Goal: Transaction & Acquisition: Purchase product/service

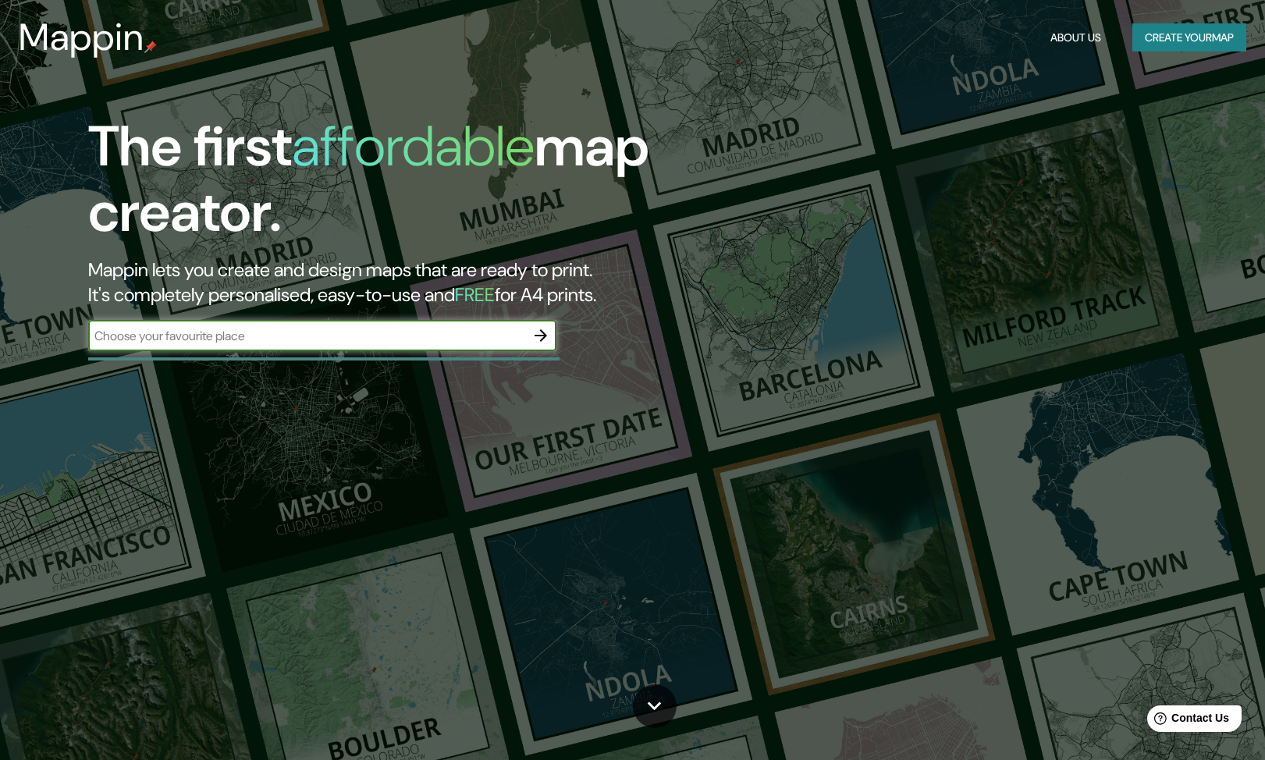
click at [309, 335] on input "text" at bounding box center [306, 336] width 437 height 18
click at [1169, 44] on button "Create your map" at bounding box center [1189, 37] width 114 height 29
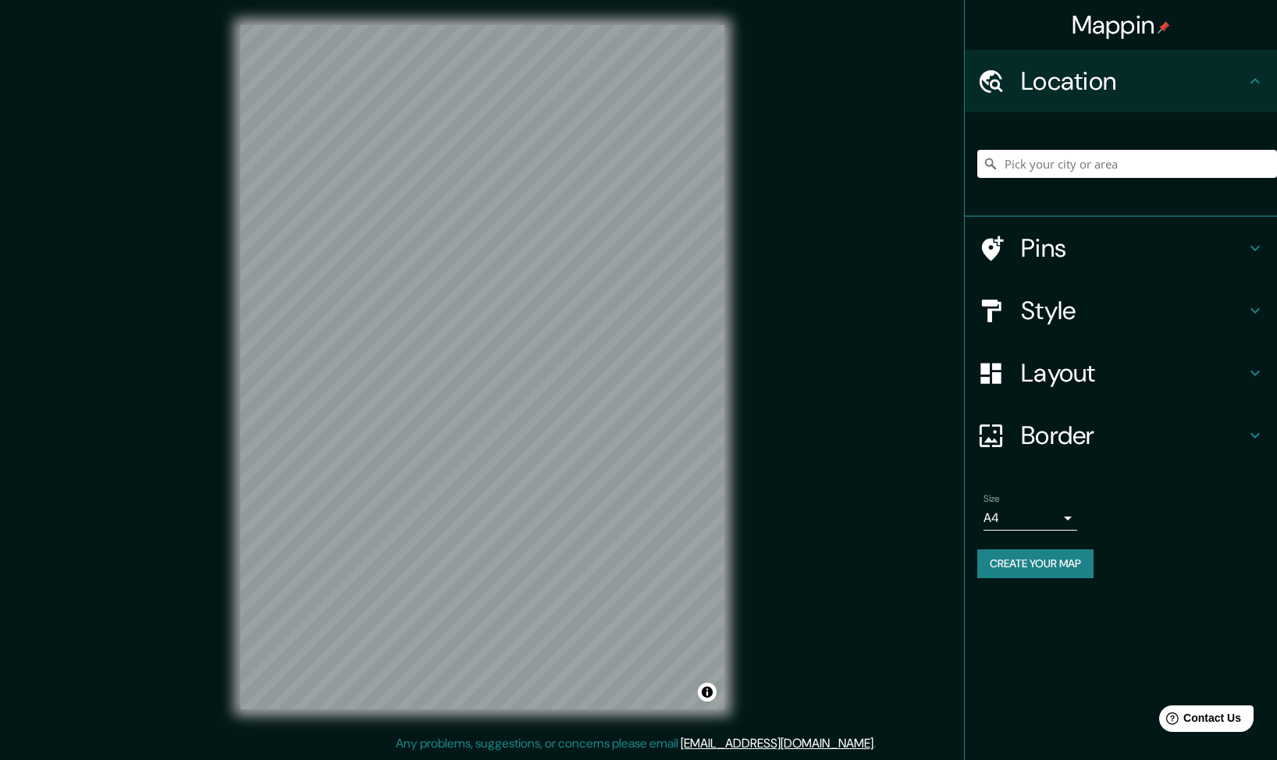
click at [1064, 307] on h4 "Style" at bounding box center [1133, 310] width 225 height 31
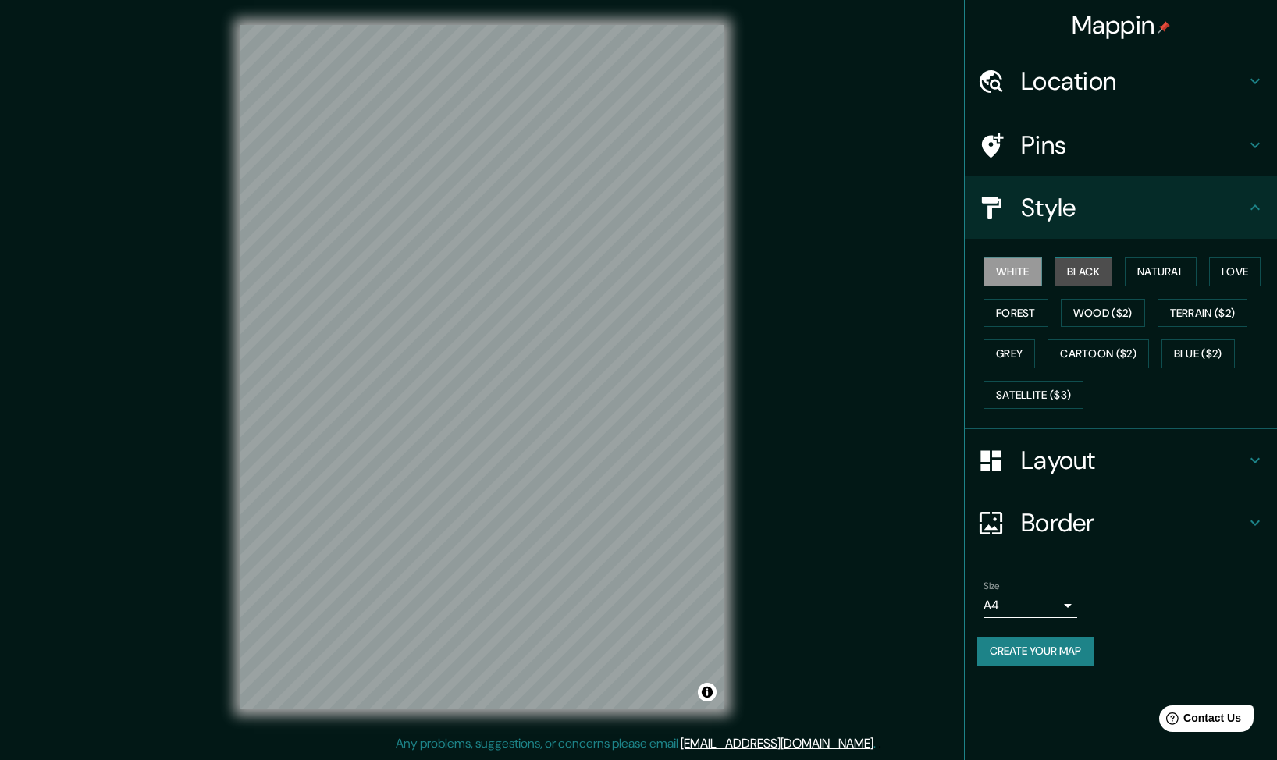
click at [1069, 278] on button "Black" at bounding box center [1083, 272] width 59 height 29
click at [1167, 277] on button "Natural" at bounding box center [1161, 272] width 72 height 29
click at [1246, 275] on button "Love" at bounding box center [1235, 272] width 52 height 29
click at [1011, 319] on button "Forest" at bounding box center [1015, 313] width 65 height 29
click at [1095, 318] on button "Wood ($2)" at bounding box center [1103, 313] width 84 height 29
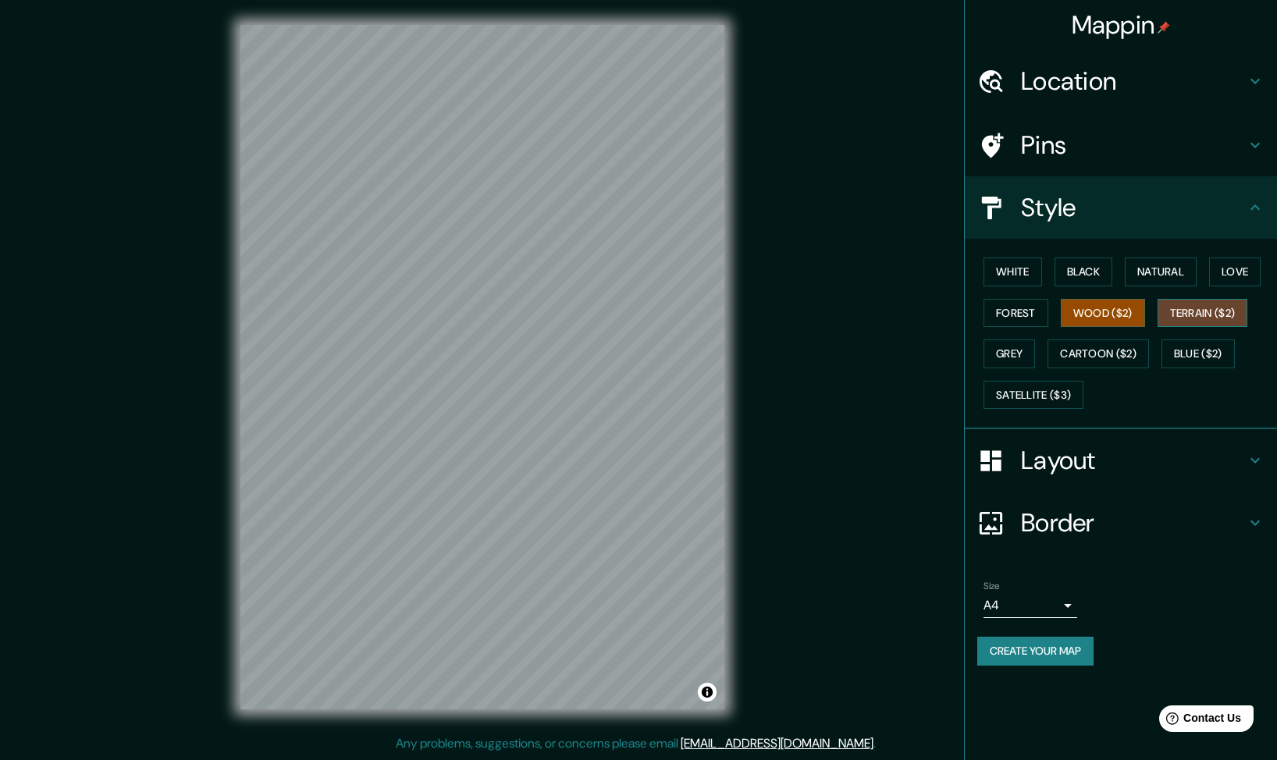
click at [1206, 315] on button "Terrain ($2)" at bounding box center [1202, 313] width 91 height 29
click at [1012, 354] on button "Grey" at bounding box center [1009, 353] width 52 height 29
click at [1178, 275] on button "Natural" at bounding box center [1161, 272] width 72 height 29
click at [1139, 212] on h4 "Style" at bounding box center [1133, 207] width 225 height 31
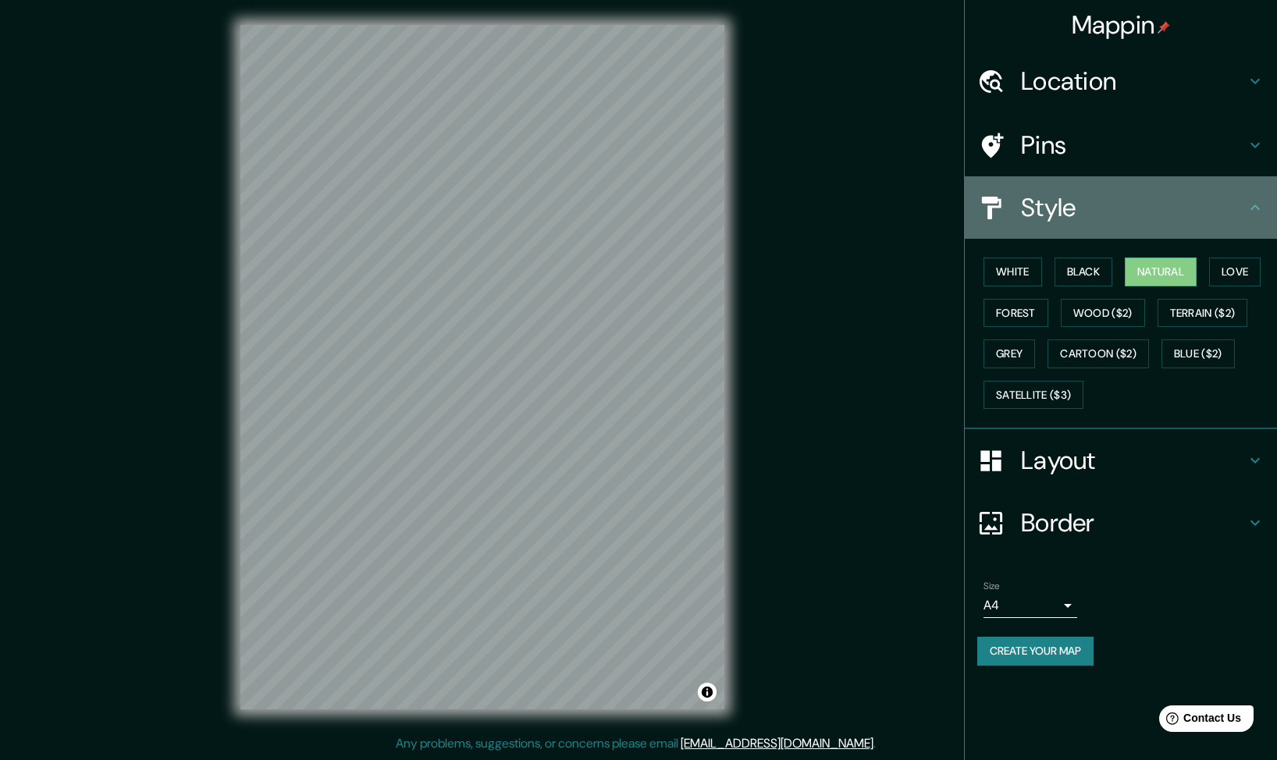
click at [1256, 212] on icon at bounding box center [1255, 207] width 19 height 19
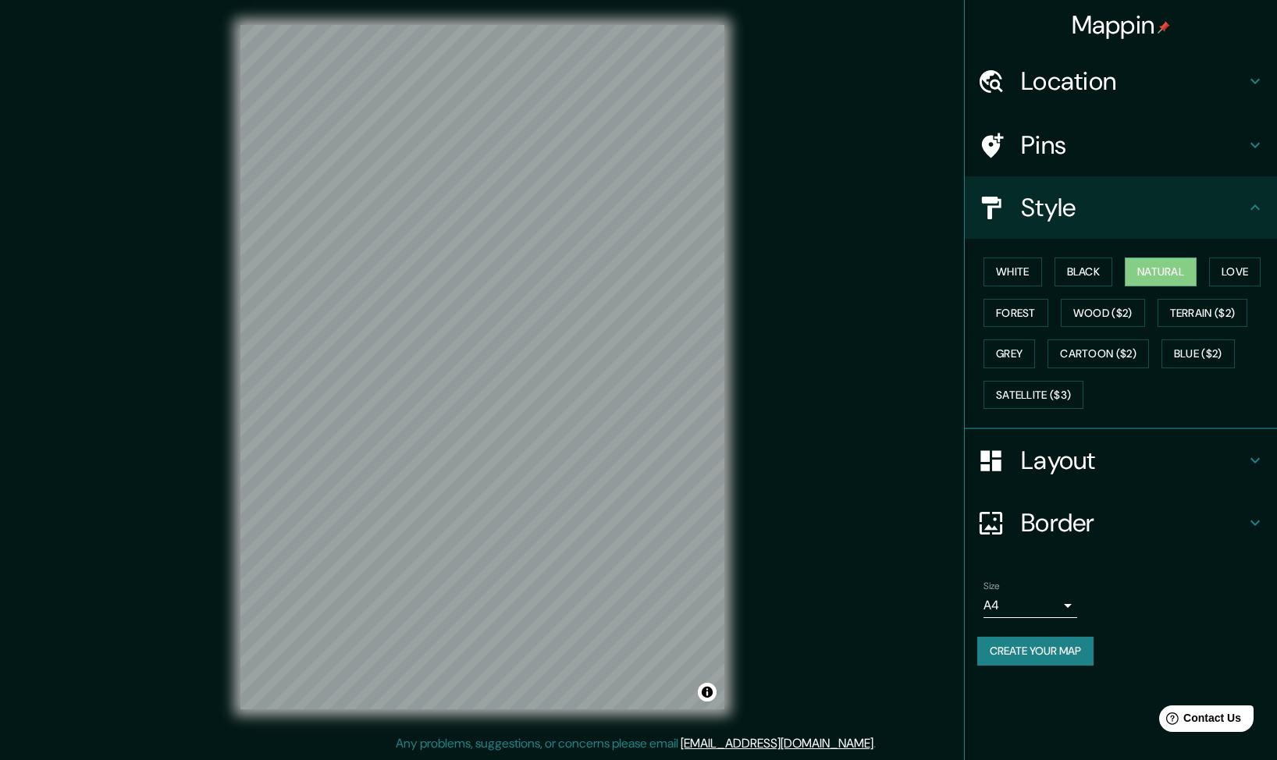
click at [1111, 80] on h4 "Location" at bounding box center [1133, 81] width 225 height 31
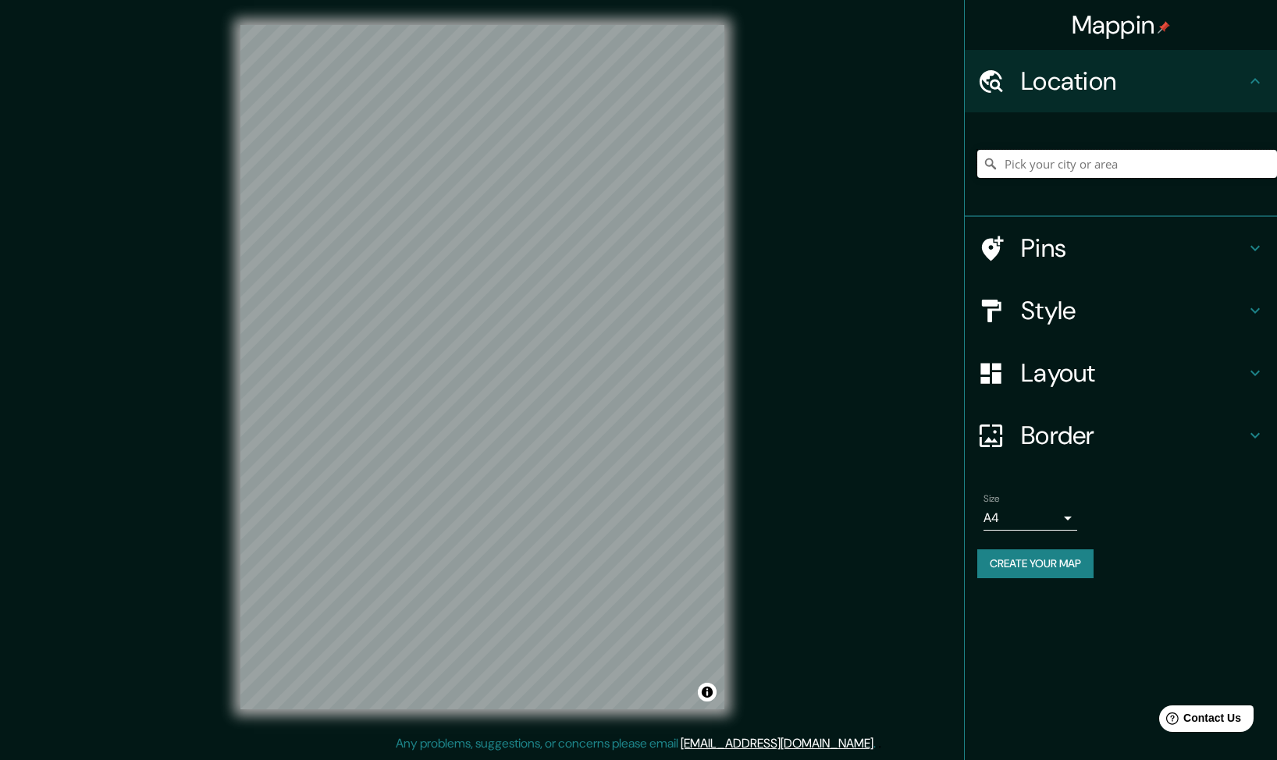
click at [1035, 160] on input "Pick your city or area" at bounding box center [1127, 164] width 300 height 28
paste input "Estacionamiento - Pension - Parking"
click at [1074, 155] on input "Parking Entrance, [GEOGRAPHIC_DATA], [GEOGRAPHIC_DATA]" at bounding box center [1127, 164] width 300 height 28
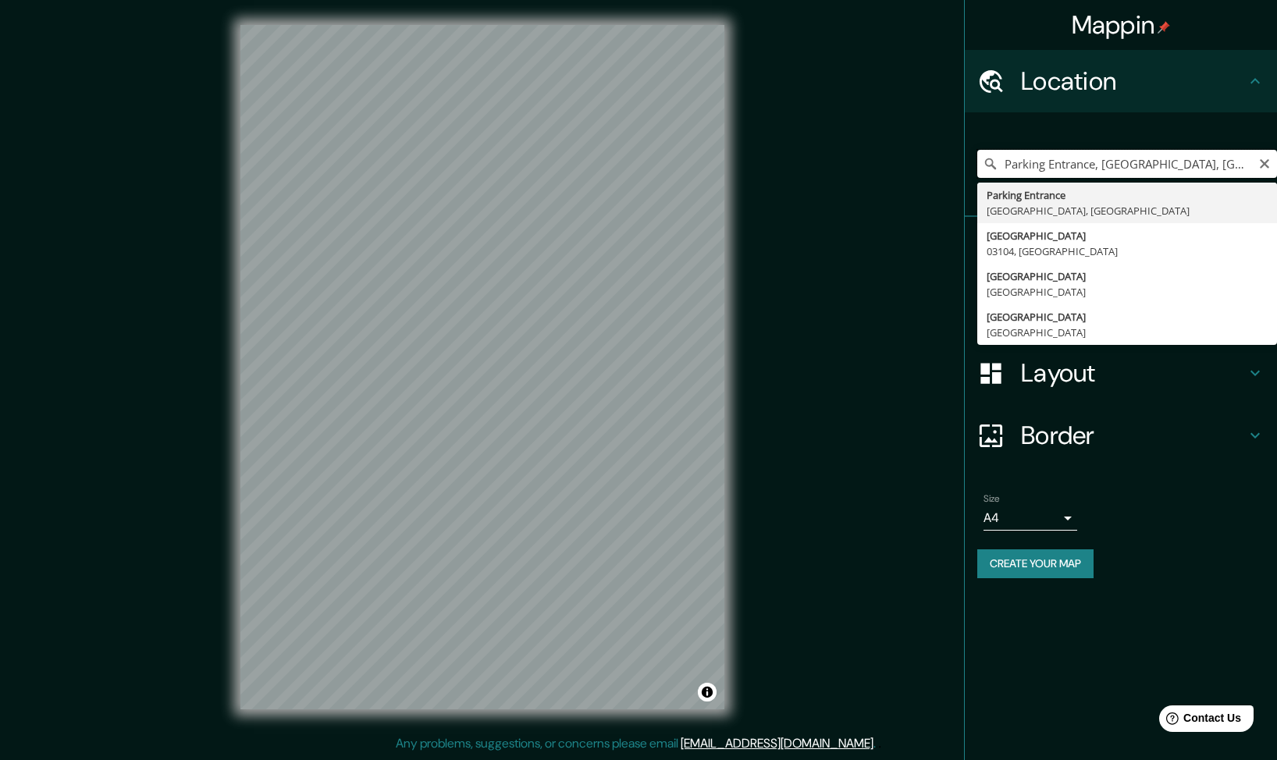
click at [1074, 155] on input "Parking Entrance, [GEOGRAPHIC_DATA], [GEOGRAPHIC_DATA]" at bounding box center [1127, 164] width 300 height 28
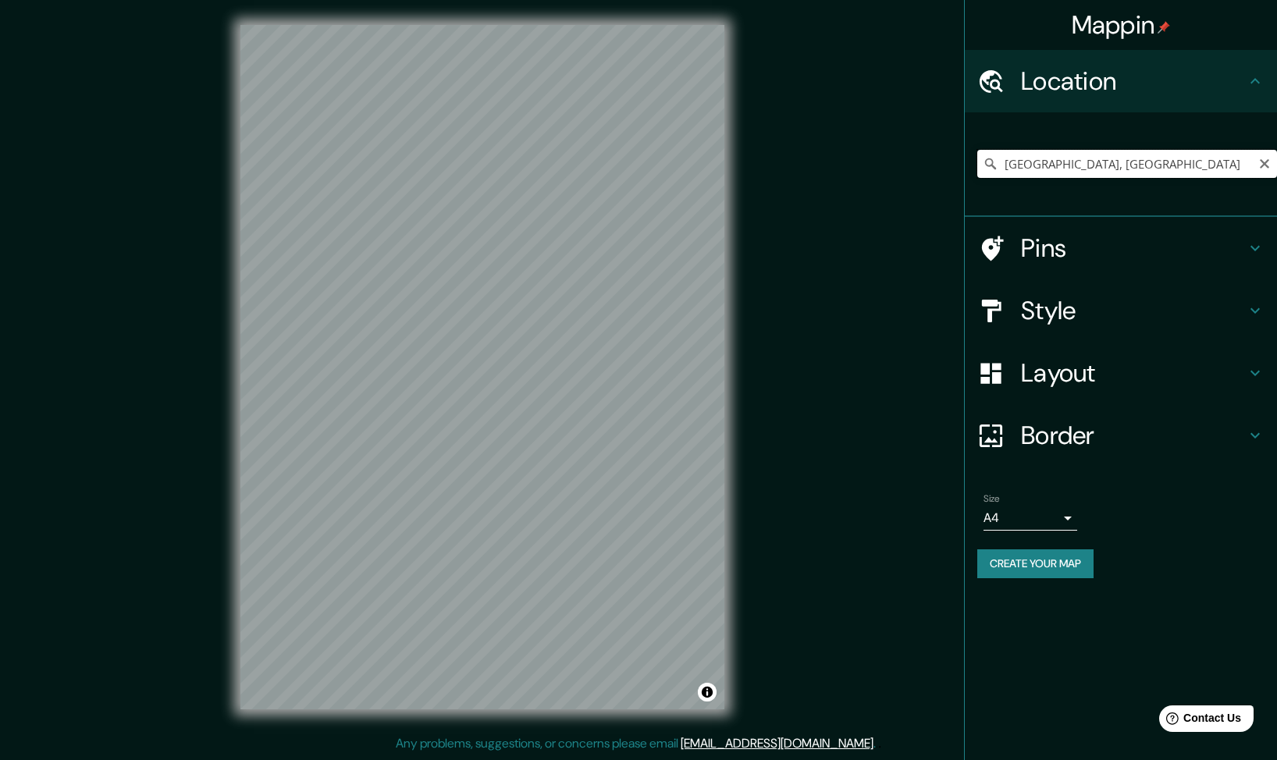
click at [1091, 168] on input "[GEOGRAPHIC_DATA], [GEOGRAPHIC_DATA]" at bounding box center [1127, 164] width 300 height 28
click at [1056, 150] on input "[GEOGRAPHIC_DATA], [GEOGRAPHIC_DATA]" at bounding box center [1127, 164] width 300 height 28
click at [1059, 162] on input "[GEOGRAPHIC_DATA], [GEOGRAPHIC_DATA]" at bounding box center [1127, 164] width 300 height 28
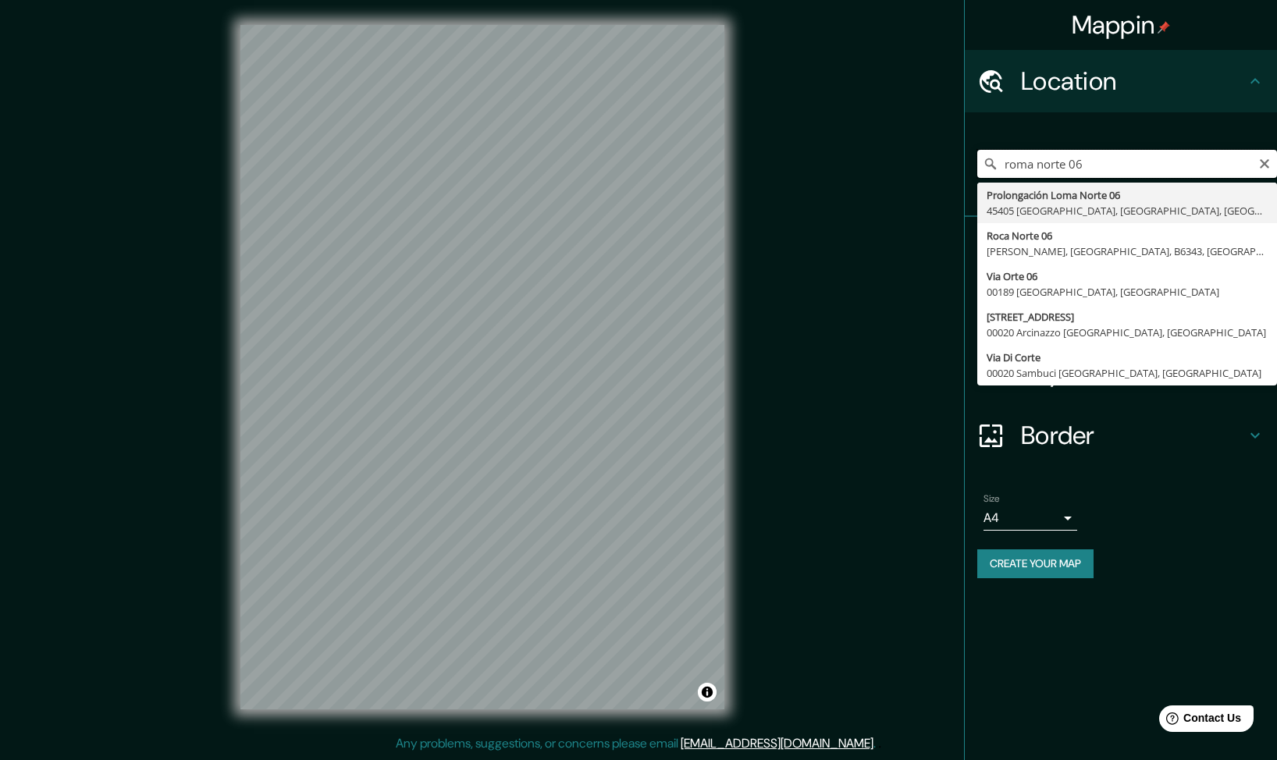
click at [1073, 159] on input "roma norte 06" at bounding box center [1127, 164] width 300 height 28
paste input "Insurgentes Sur Hipodromo [PERSON_NAME], [GEOGRAPHIC_DATA], CDMX"
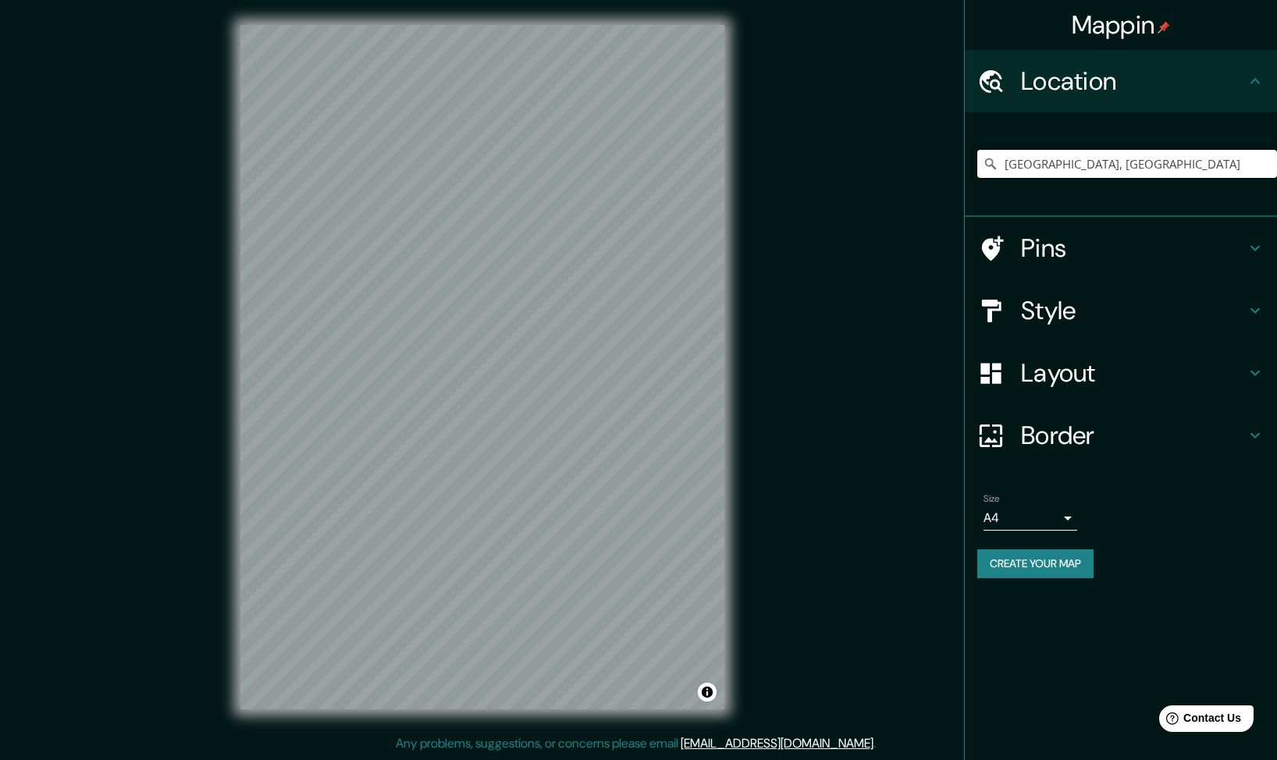
type input "[GEOGRAPHIC_DATA], [GEOGRAPHIC_DATA]"
click at [990, 254] on icon at bounding box center [993, 248] width 22 height 25
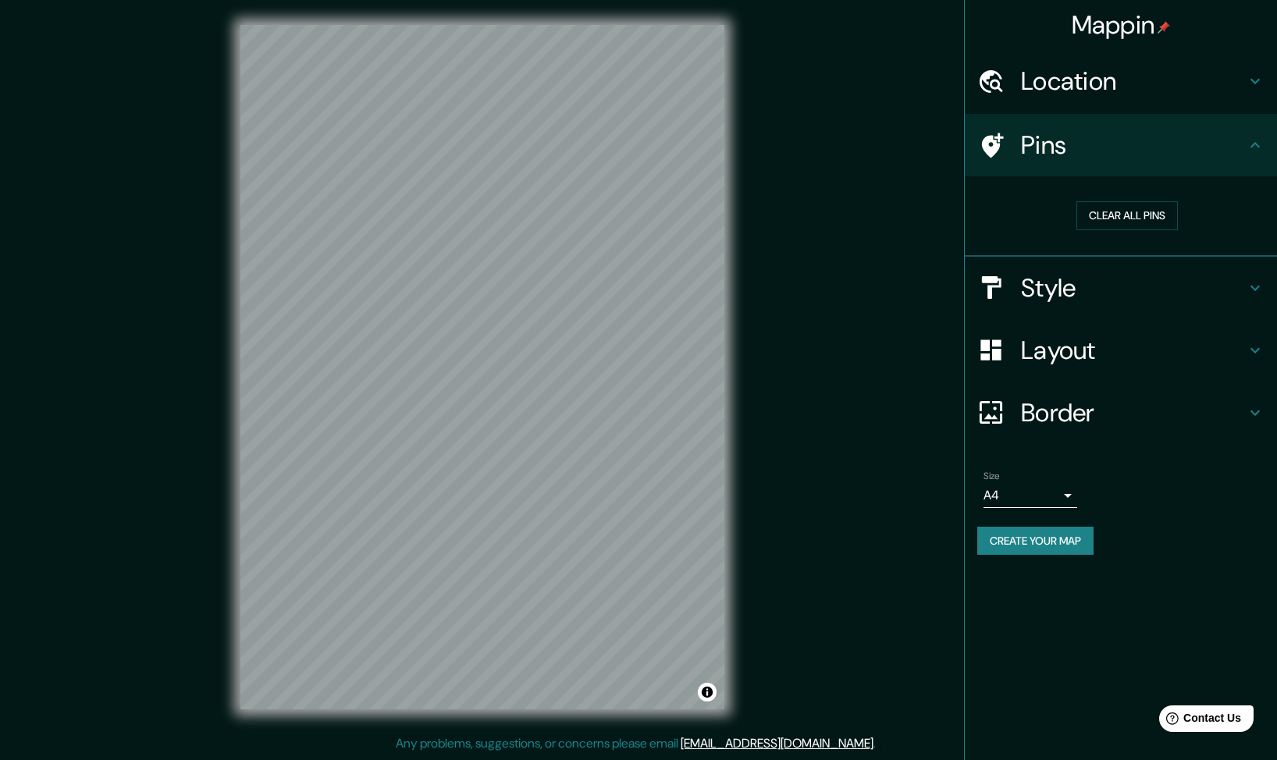
click at [993, 140] on icon at bounding box center [993, 145] width 22 height 25
click at [1096, 217] on button "Clear all pins" at bounding box center [1126, 215] width 101 height 29
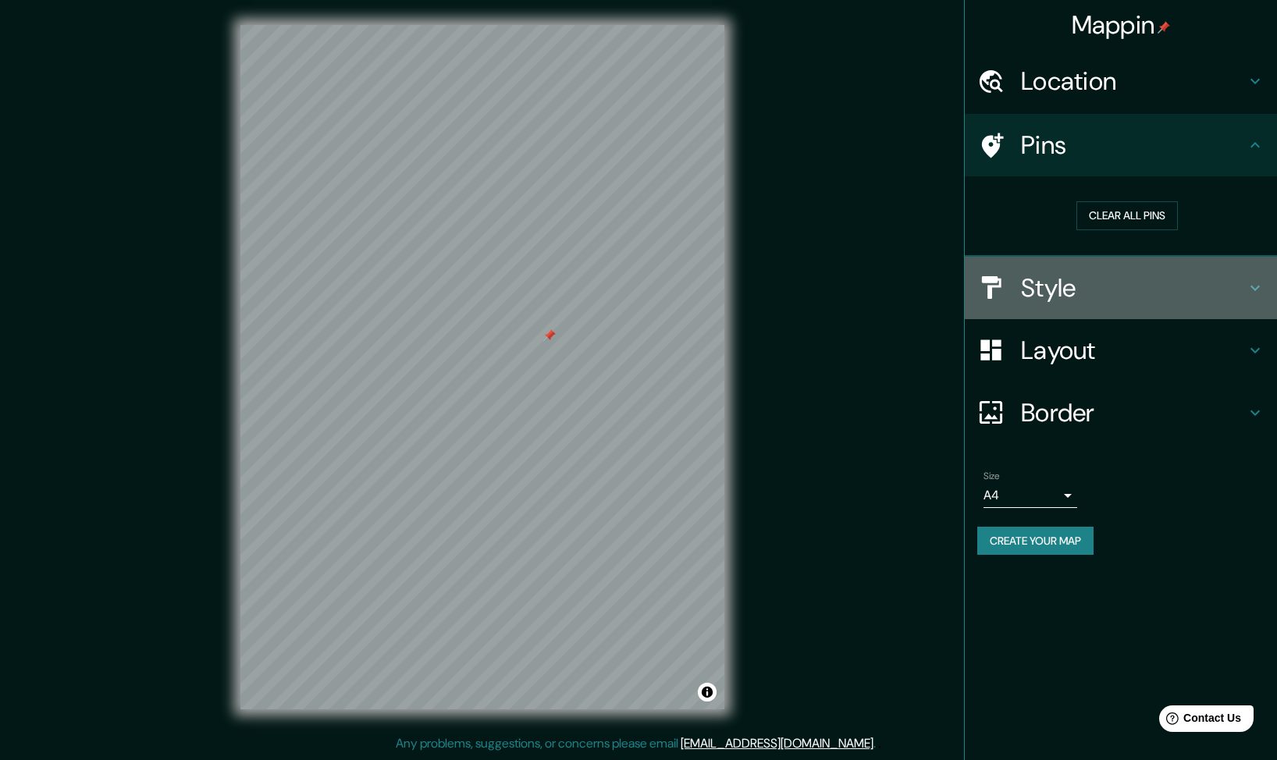
click at [1036, 297] on h4 "Style" at bounding box center [1133, 287] width 225 height 31
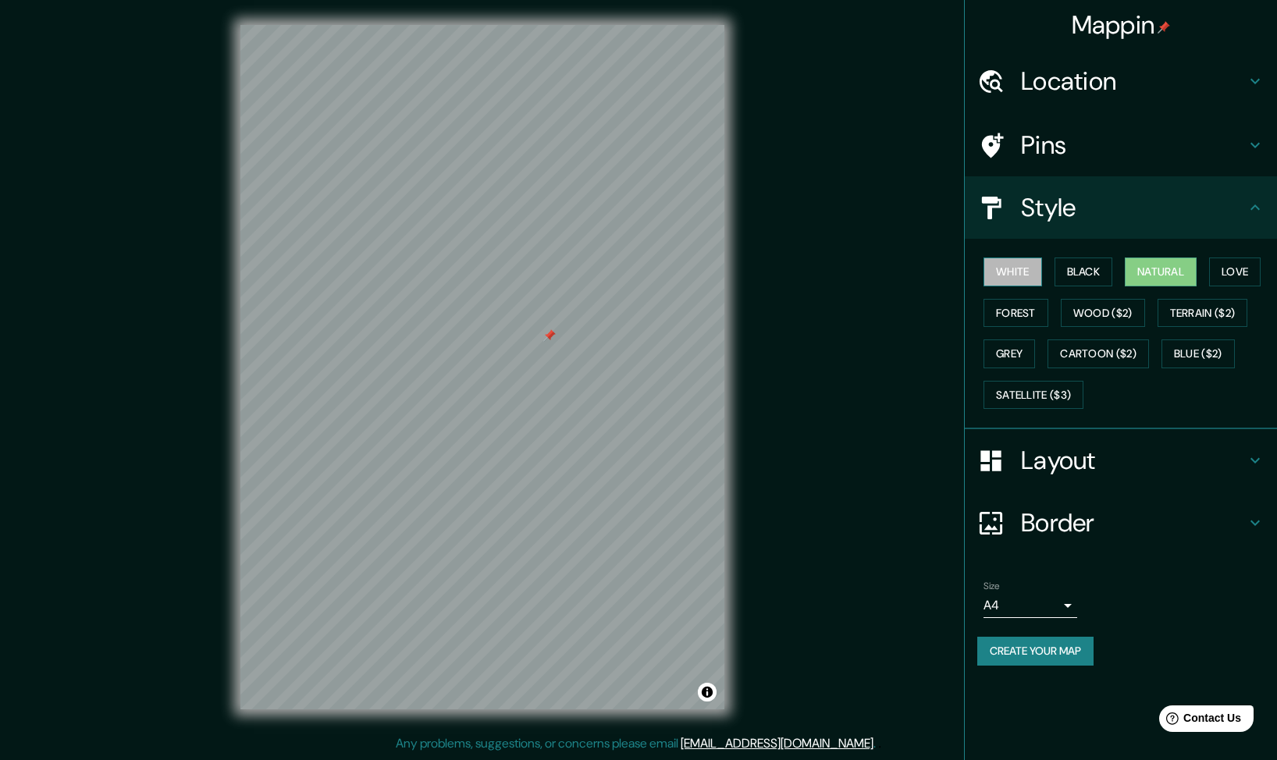
click at [1023, 274] on button "White" at bounding box center [1012, 272] width 59 height 29
click at [1093, 275] on button "Black" at bounding box center [1083, 272] width 59 height 29
click at [1231, 275] on button "Love" at bounding box center [1235, 272] width 52 height 29
click at [1018, 310] on button "Forest" at bounding box center [1015, 313] width 65 height 29
click at [1011, 246] on div "White Black Natural Love Forest Wood ($2) Terrain ($2) Grey Cartoon ($2) Blue (…" at bounding box center [1121, 334] width 312 height 190
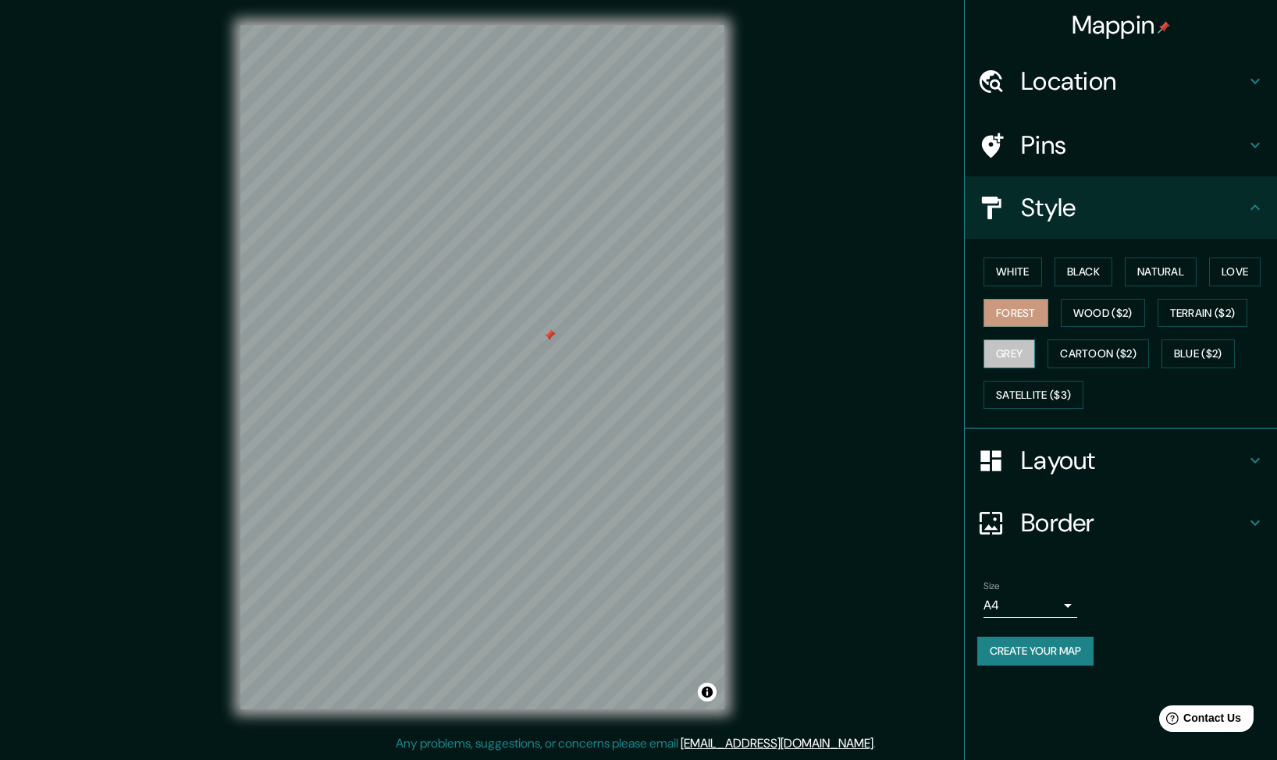
click at [1022, 360] on button "Grey" at bounding box center [1009, 353] width 52 height 29
drag, startPoint x: 1093, startPoint y: 252, endPoint x: 1089, endPoint y: 261, distance: 9.8
click at [1091, 256] on div "White Black Natural Love Forest Wood ($2) Terrain ($2) Grey Cartoon ($2) Blue (…" at bounding box center [1127, 333] width 300 height 164
click at [1088, 261] on button "Black" at bounding box center [1083, 272] width 59 height 29
drag, startPoint x: 1138, startPoint y: 275, endPoint x: 1201, endPoint y: 260, distance: 65.1
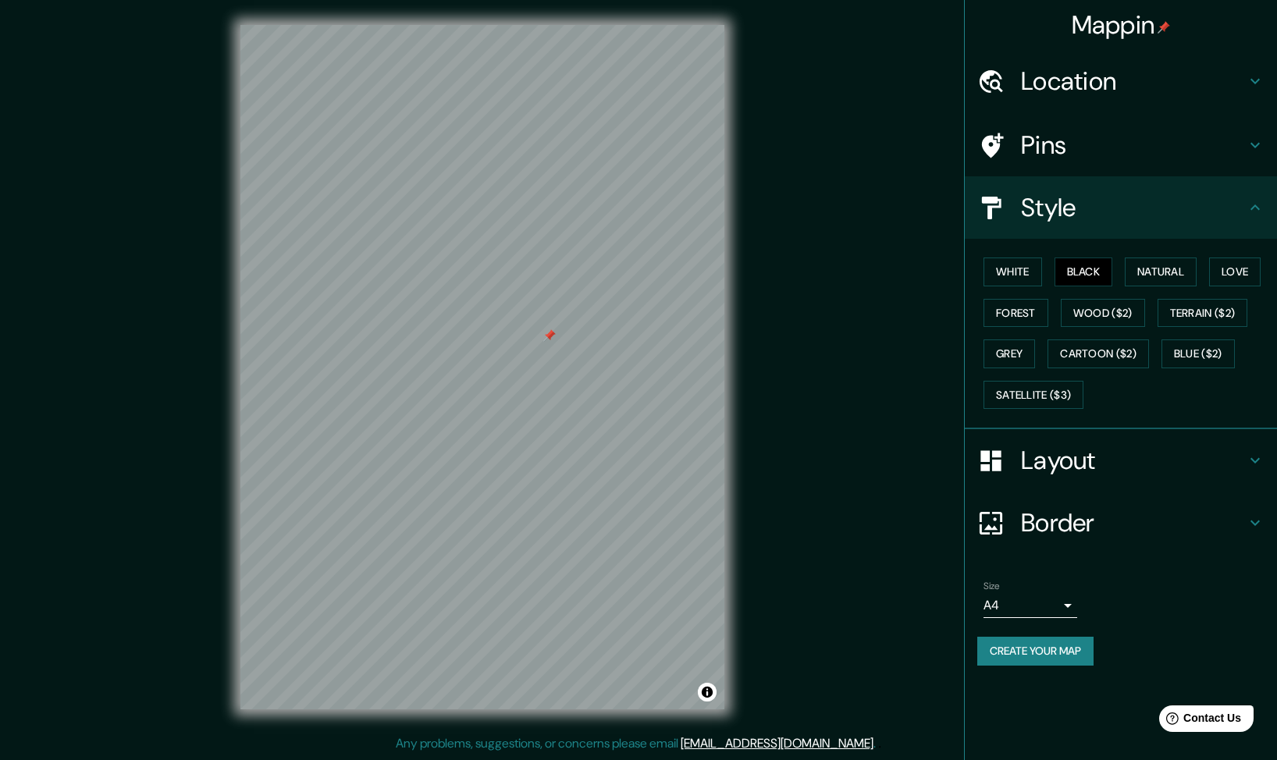
click at [1141, 277] on button "Natural" at bounding box center [1161, 272] width 72 height 29
click at [1036, 275] on button "White" at bounding box center [1012, 272] width 59 height 29
click at [1150, 263] on button "Natural" at bounding box center [1161, 272] width 72 height 29
click at [1107, 222] on h4 "Style" at bounding box center [1133, 207] width 225 height 31
click at [1183, 211] on h4 "Style" at bounding box center [1133, 207] width 225 height 31
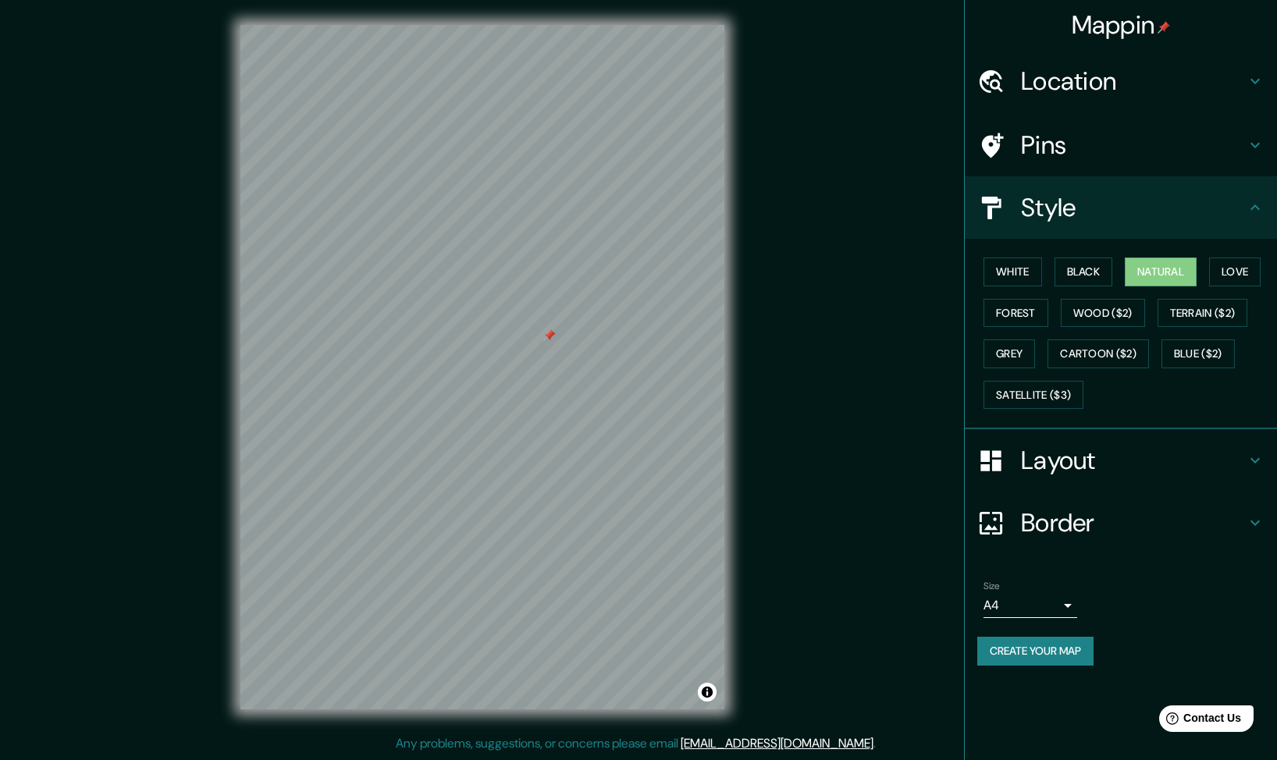
click at [1102, 457] on h4 "Layout" at bounding box center [1133, 460] width 225 height 31
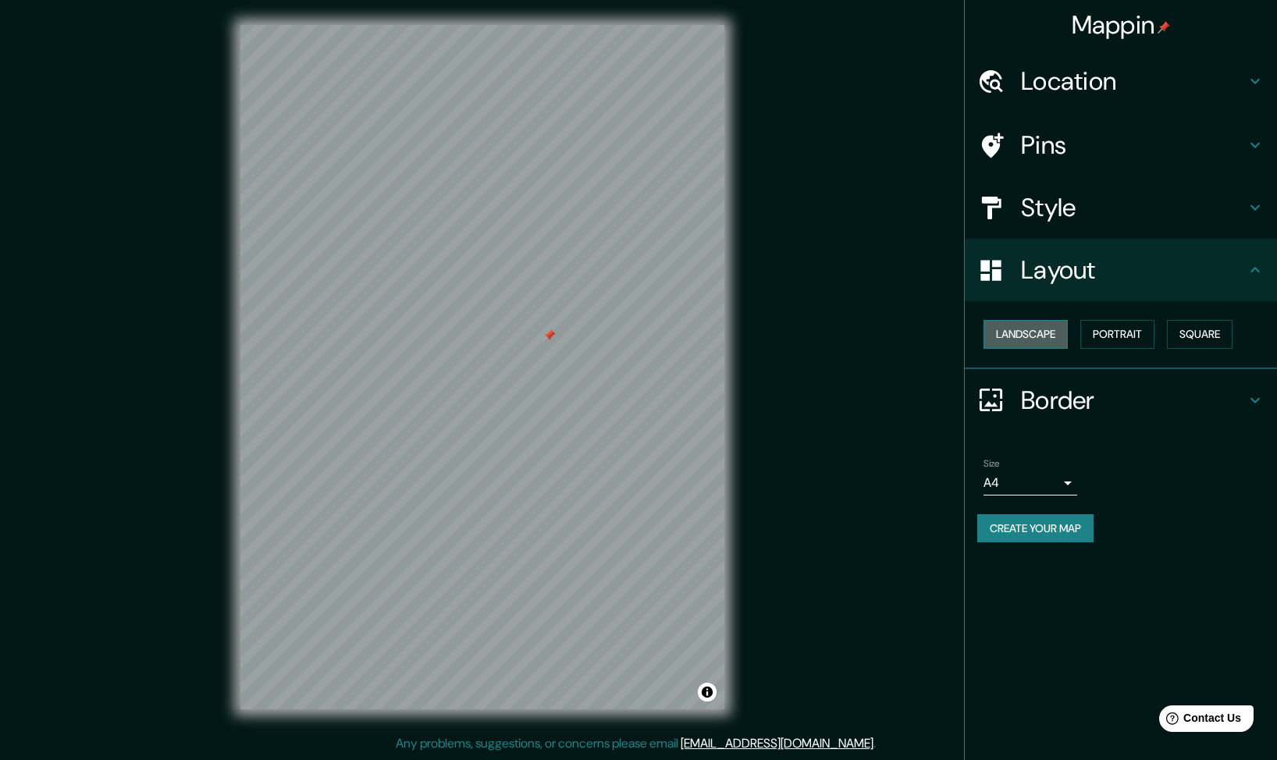
click at [1023, 332] on button "Landscape" at bounding box center [1025, 334] width 84 height 29
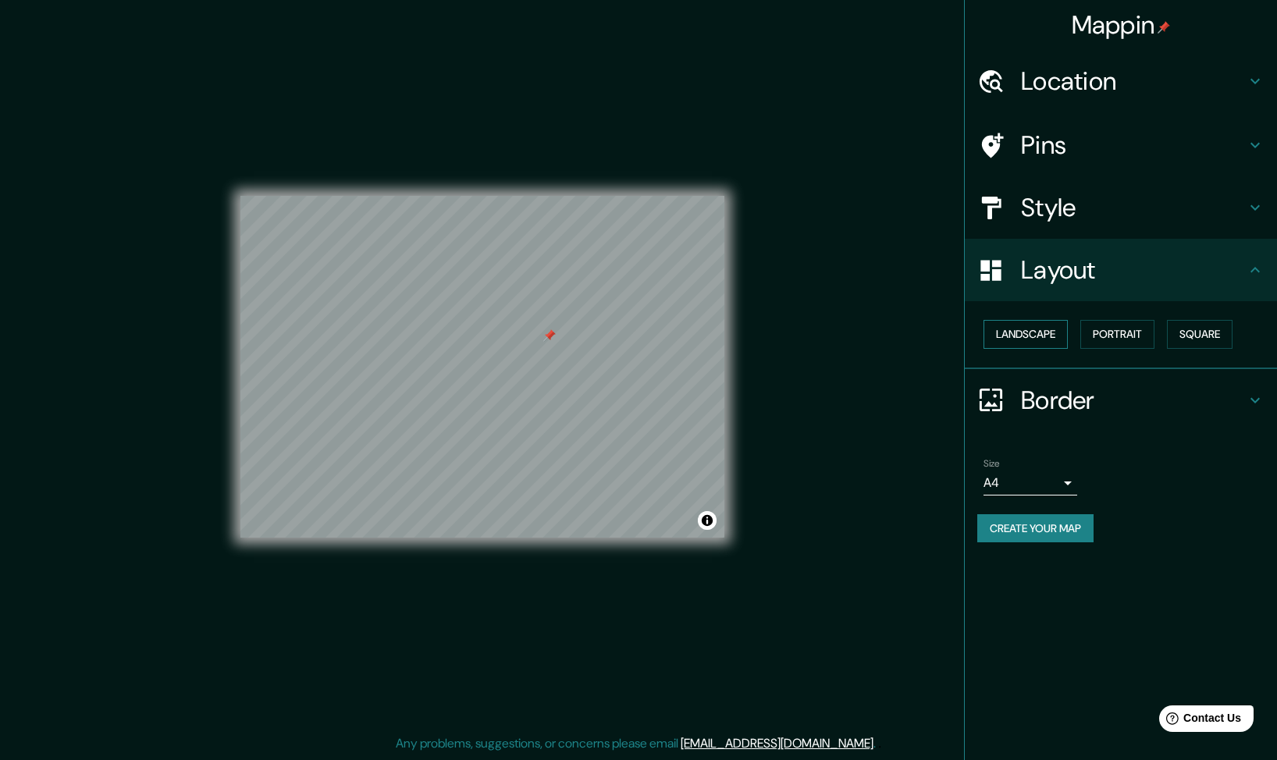
click at [1043, 329] on button "Landscape" at bounding box center [1025, 334] width 84 height 29
click at [1111, 332] on button "Portrait" at bounding box center [1117, 334] width 74 height 29
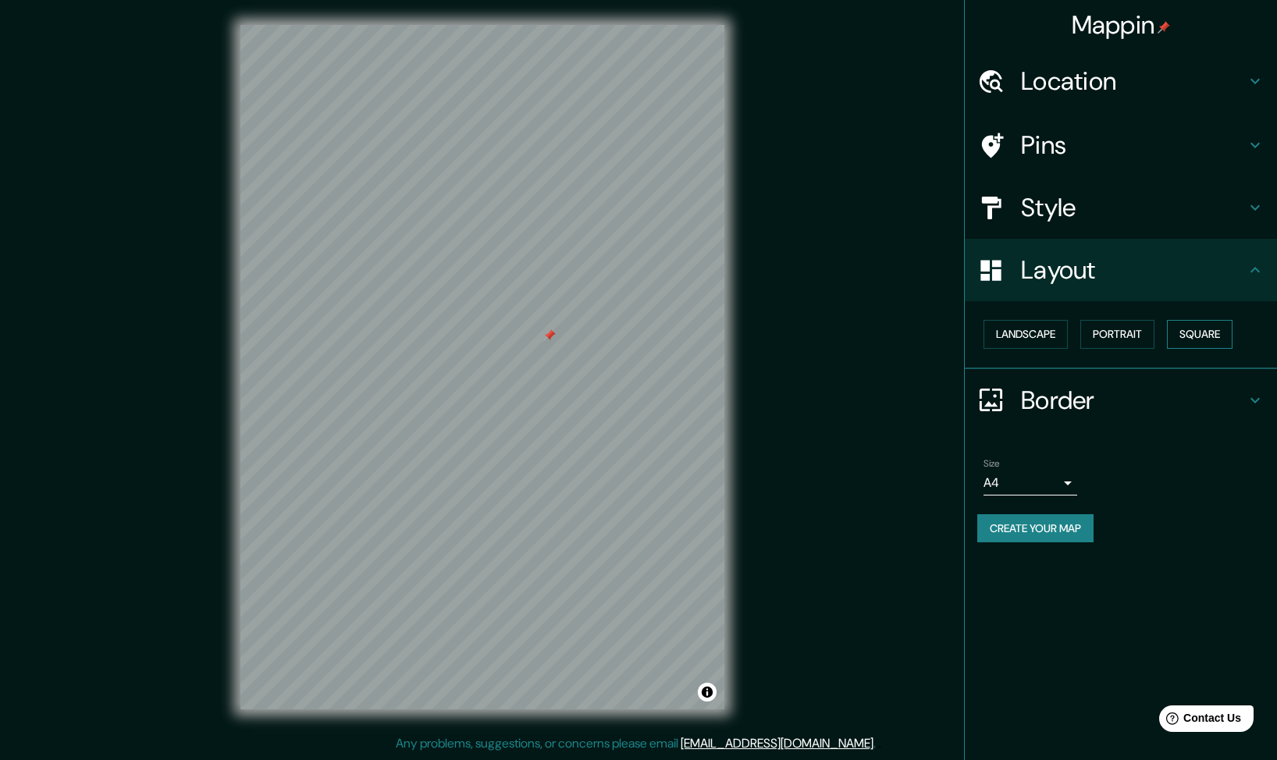
click at [1184, 331] on button "Square" at bounding box center [1200, 334] width 66 height 29
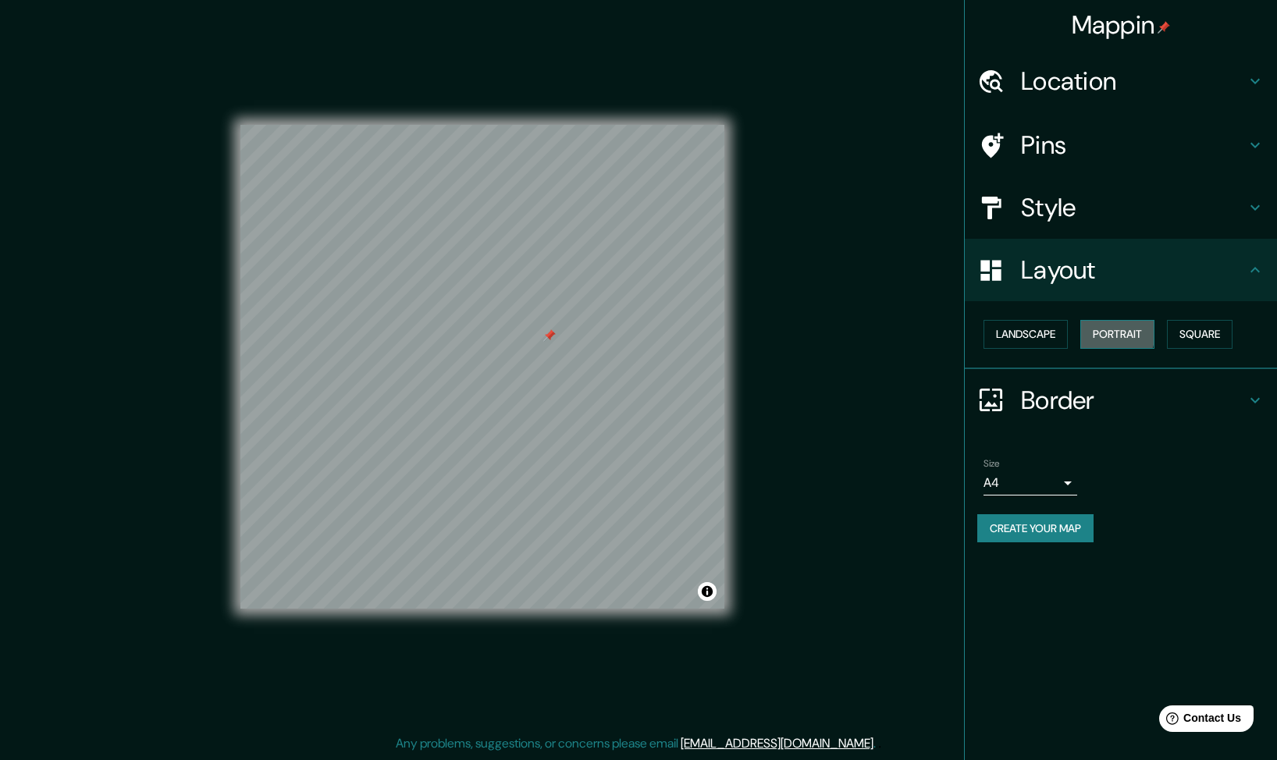
click at [1091, 331] on button "Portrait" at bounding box center [1117, 334] width 74 height 29
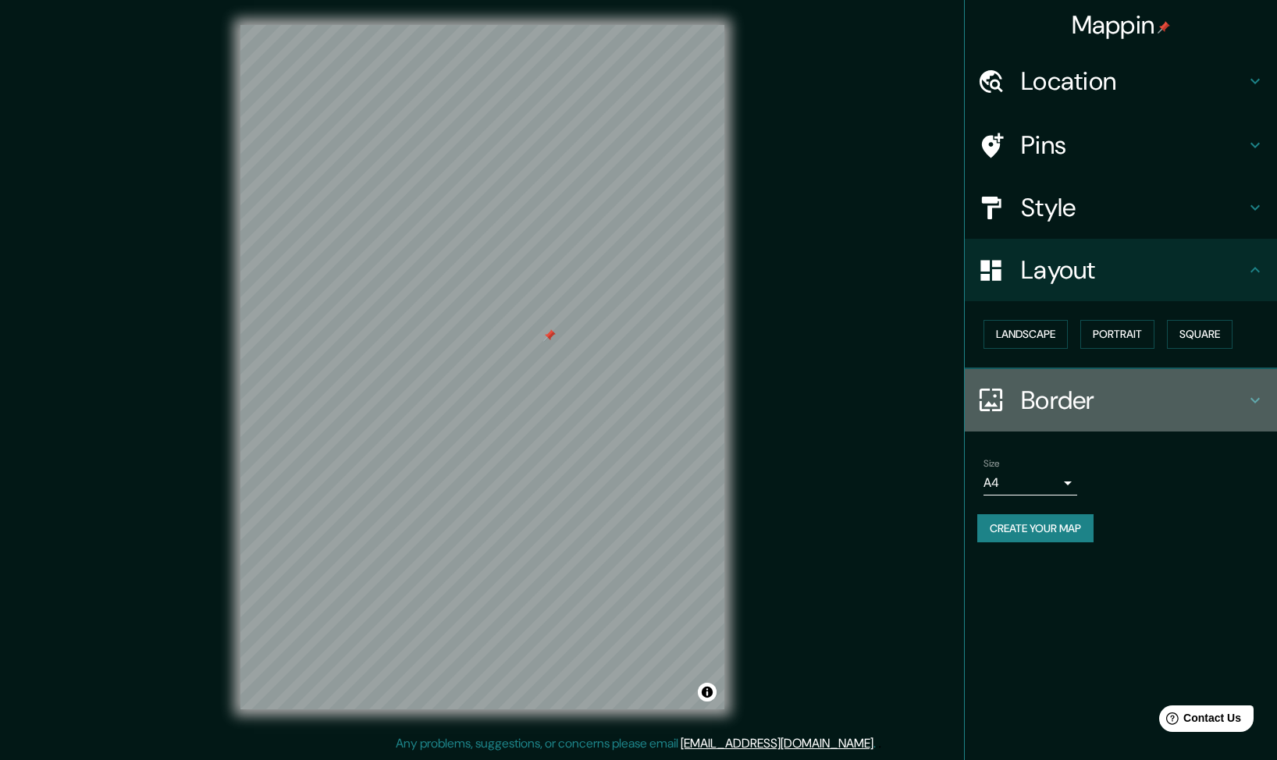
click at [1069, 391] on h4 "Border" at bounding box center [1133, 400] width 225 height 31
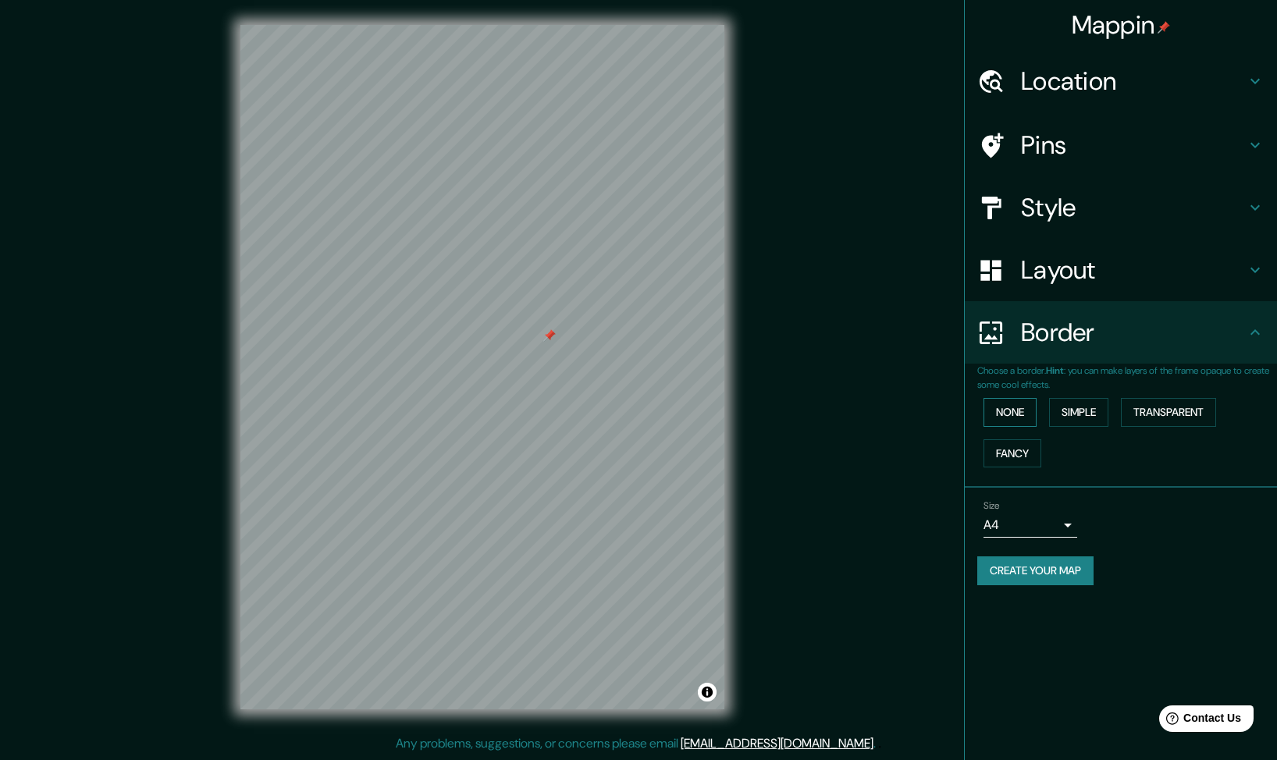
click at [1022, 410] on button "None" at bounding box center [1009, 412] width 53 height 29
click at [1078, 412] on button "Simple" at bounding box center [1078, 412] width 59 height 29
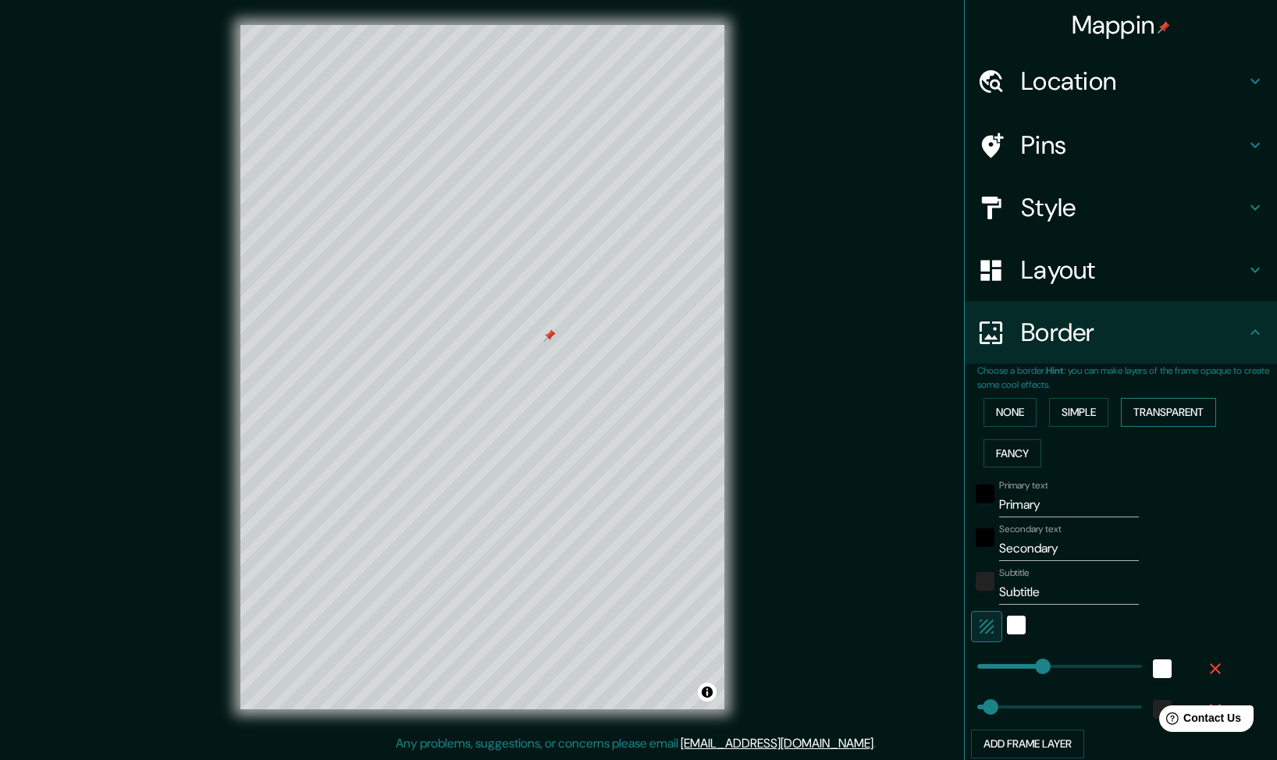
click at [1137, 413] on button "Transparent" at bounding box center [1168, 412] width 95 height 29
click at [1001, 456] on button "Fancy" at bounding box center [1012, 453] width 58 height 29
click at [1049, 413] on button "Simple" at bounding box center [1078, 412] width 59 height 29
click at [990, 411] on button "None" at bounding box center [1009, 412] width 53 height 29
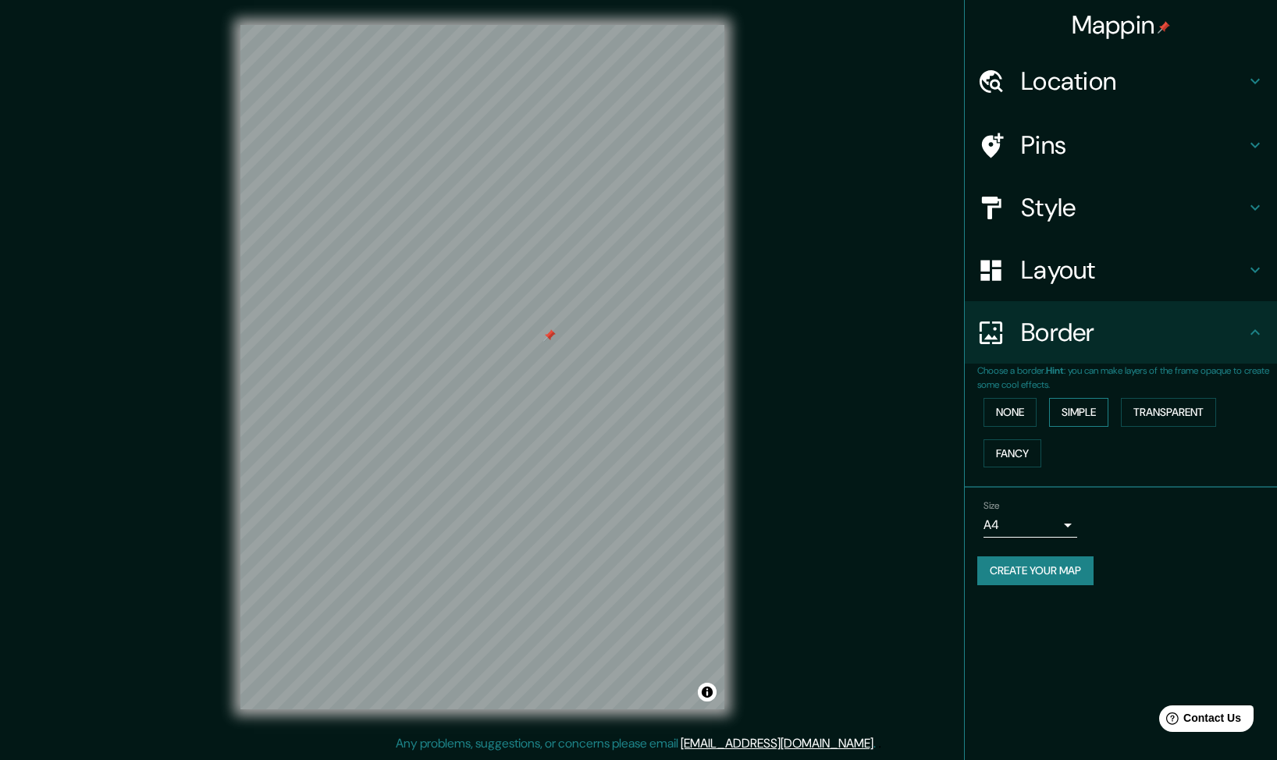
click at [1082, 410] on button "Simple" at bounding box center [1078, 412] width 59 height 29
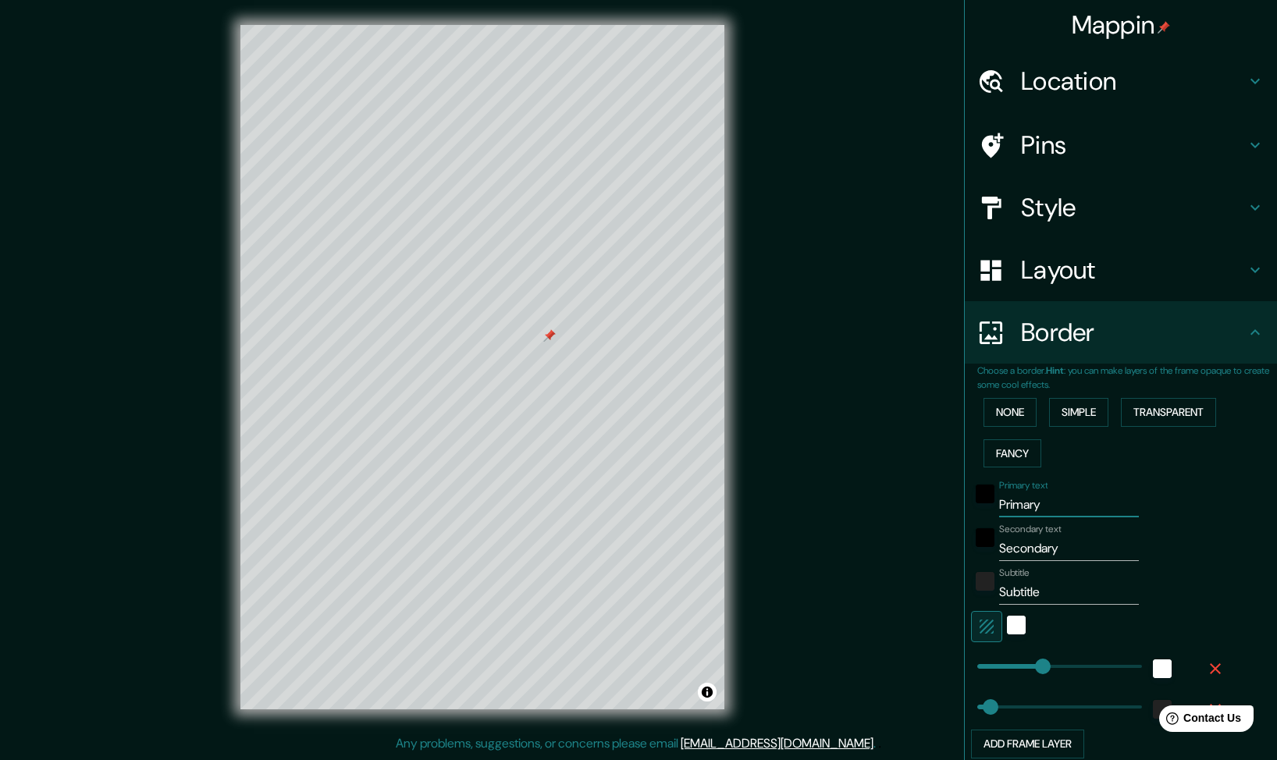
click at [1038, 503] on input "Primary" at bounding box center [1069, 504] width 140 height 25
type input "50"
type input "Primary"
type input "50"
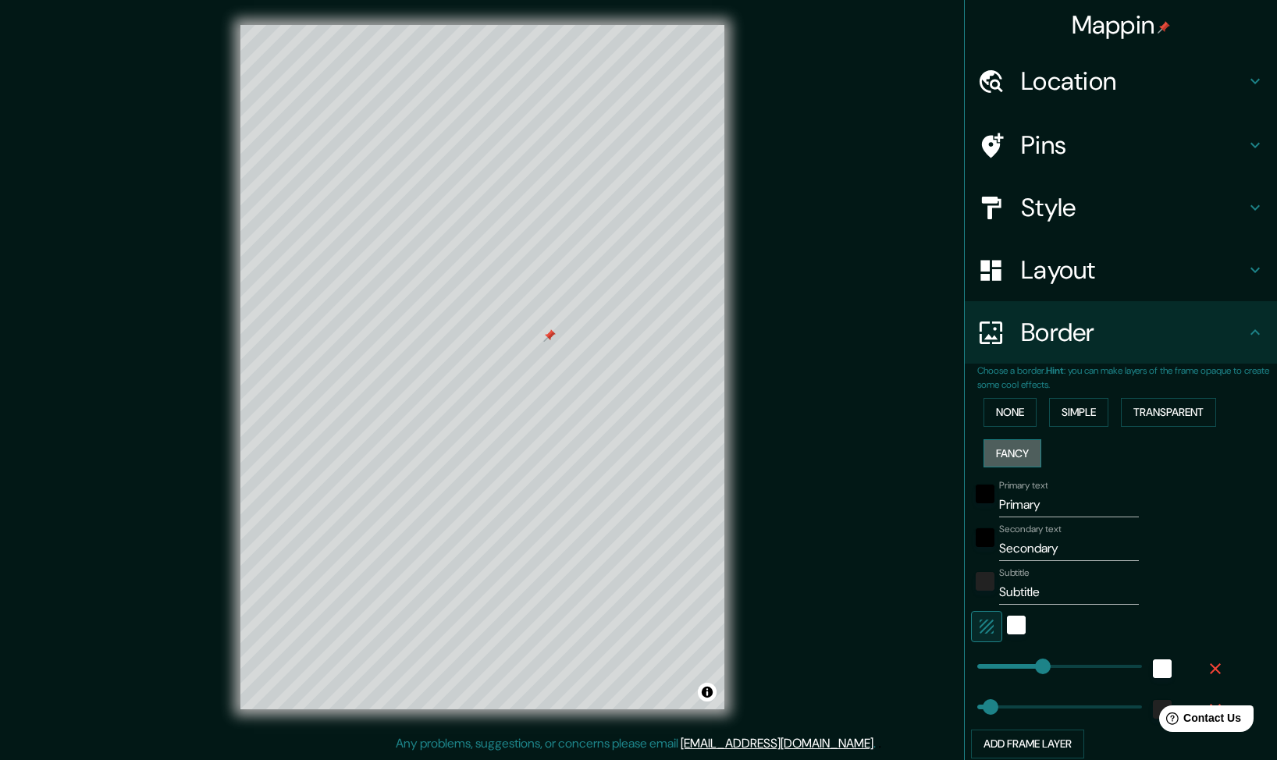
click at [1004, 452] on button "Fancy" at bounding box center [1012, 453] width 58 height 29
click at [1134, 415] on button "Transparent" at bounding box center [1168, 412] width 95 height 29
click at [1036, 595] on input "Subtitle" at bounding box center [1069, 592] width 140 height 25
type input "298"
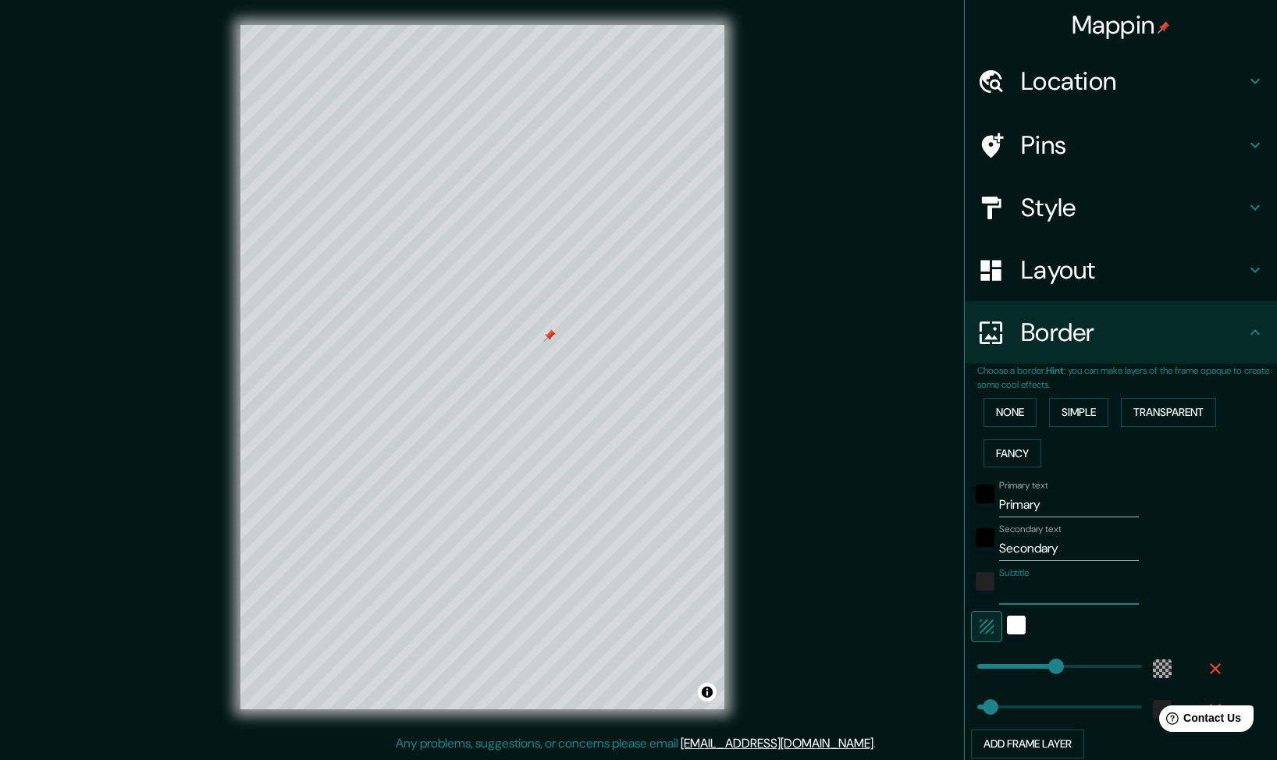
type input "50"
click at [1154, 569] on div "Subtitle" at bounding box center [1099, 585] width 256 height 37
click at [1071, 553] on input "Secondary" at bounding box center [1069, 548] width 140 height 25
type input "298"
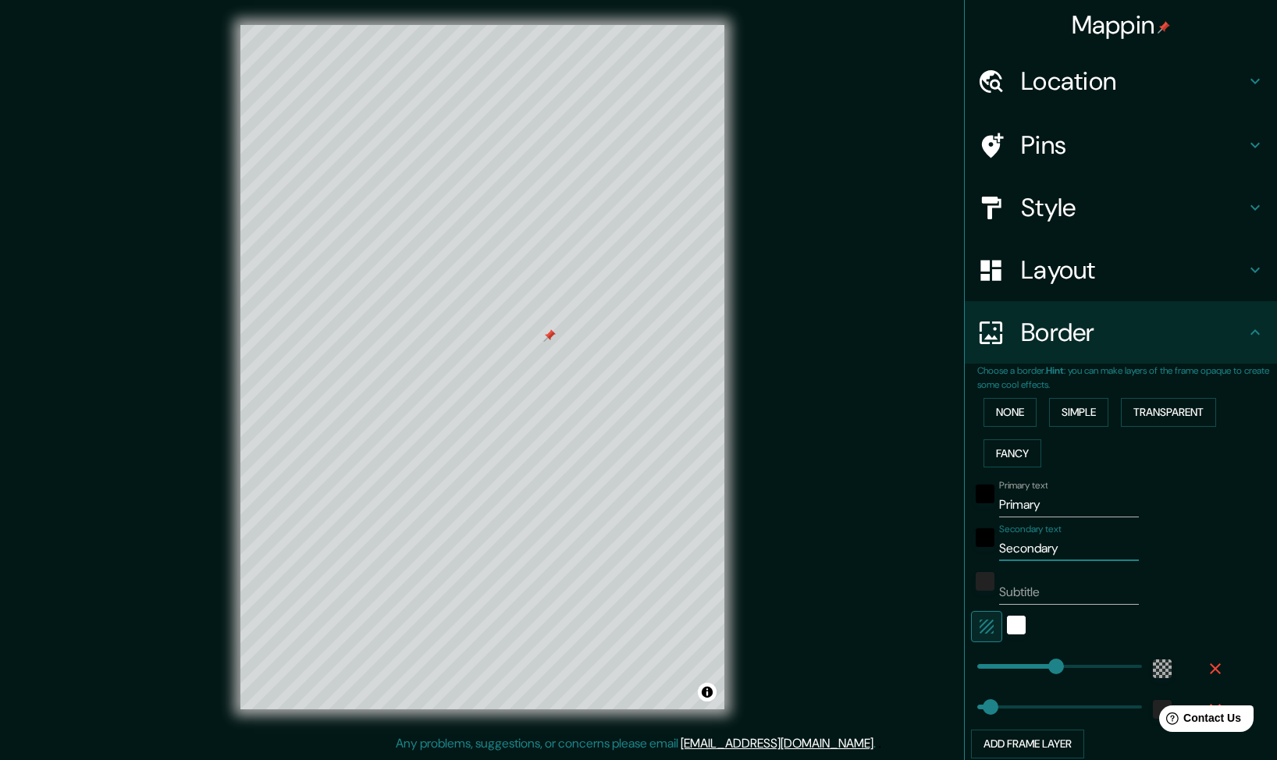
type input "50"
click at [1194, 552] on div "Secondary text" at bounding box center [1099, 542] width 256 height 37
click at [1076, 501] on input "Primary" at bounding box center [1069, 504] width 140 height 25
click at [1068, 502] on input "Primary" at bounding box center [1069, 504] width 140 height 25
type input "298"
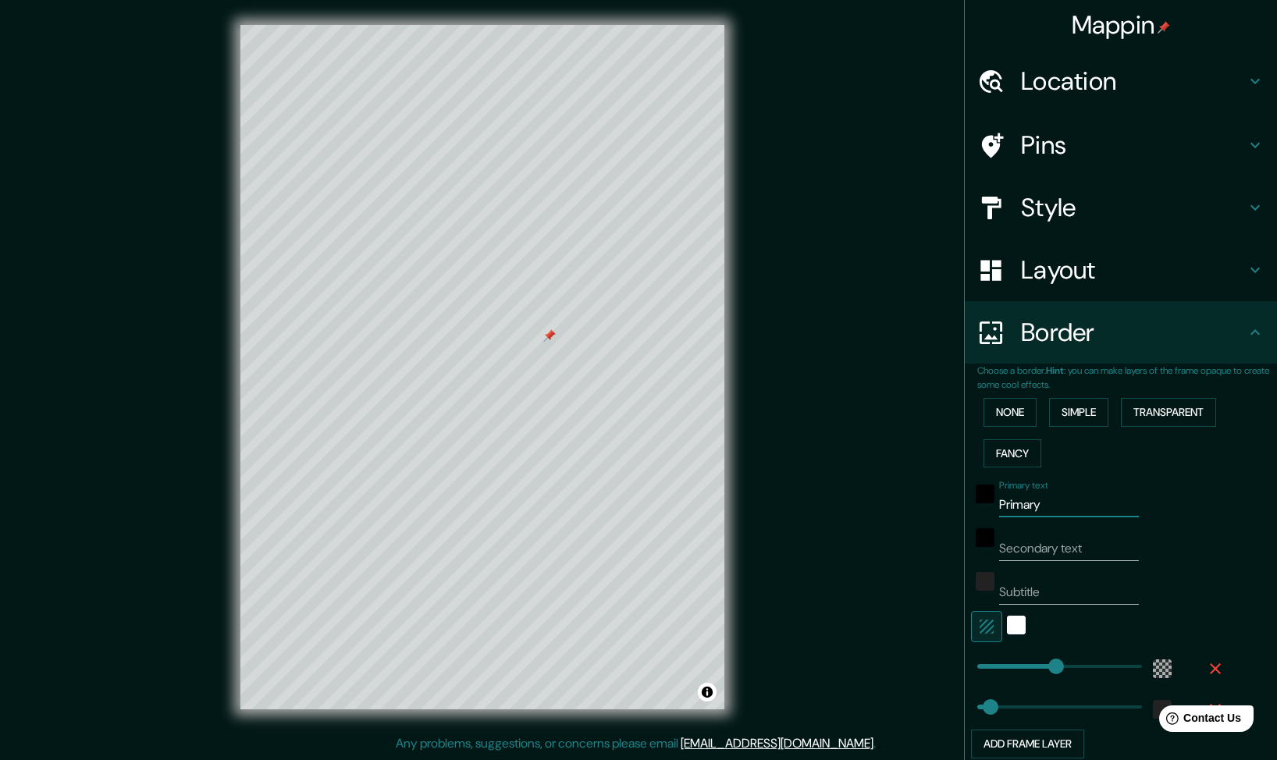
type input "50"
click at [1189, 523] on div "Primary text Secondary text Subtitle Add frame layer" at bounding box center [1102, 616] width 250 height 285
click at [1075, 200] on h4 "Style" at bounding box center [1133, 207] width 225 height 31
type input "298"
type input "50"
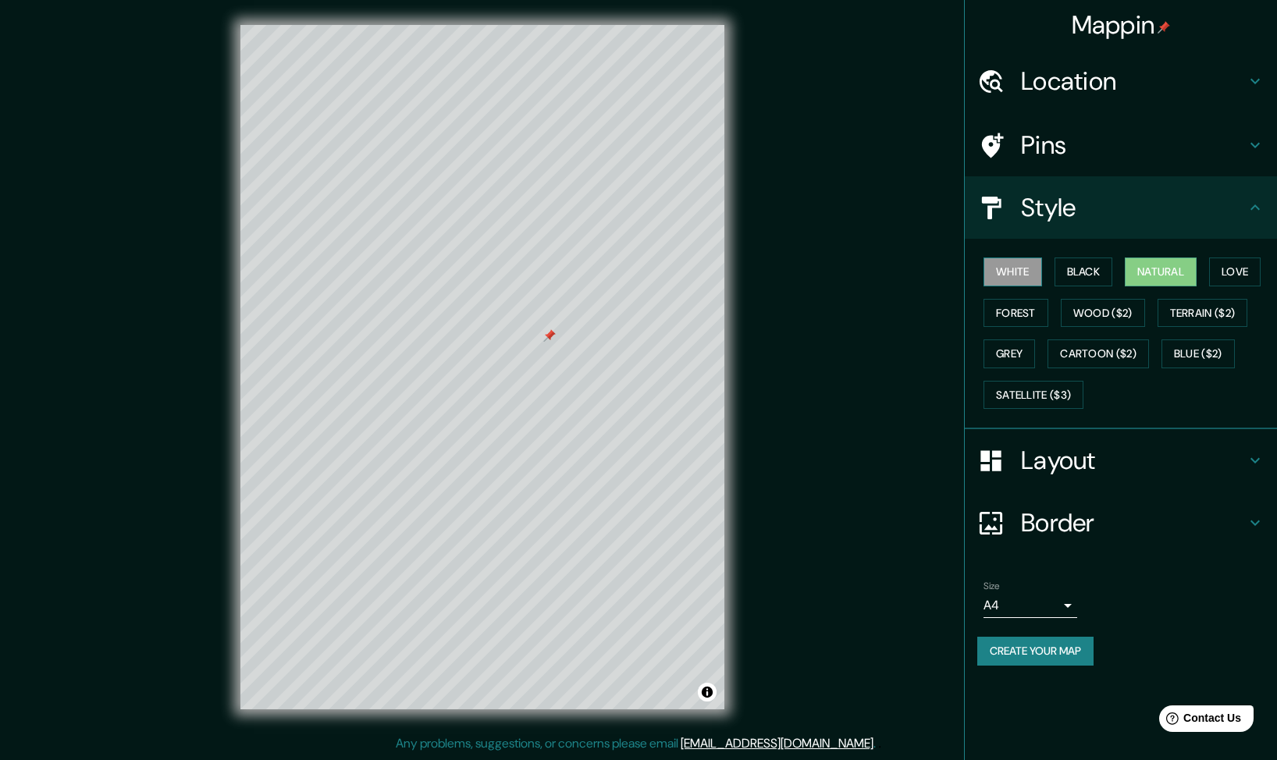
click at [1025, 270] on button "White" at bounding box center [1012, 272] width 59 height 29
drag, startPoint x: 1118, startPoint y: 246, endPoint x: 1122, endPoint y: 275, distance: 29.1
click at [1118, 248] on div "White Black Natural Love Forest Wood ($2) Terrain ($2) Grey Cartoon ($2) Blue (…" at bounding box center [1121, 334] width 312 height 190
click at [1082, 264] on button "Black" at bounding box center [1083, 272] width 59 height 29
click at [1019, 311] on button "Forest" at bounding box center [1015, 313] width 65 height 29
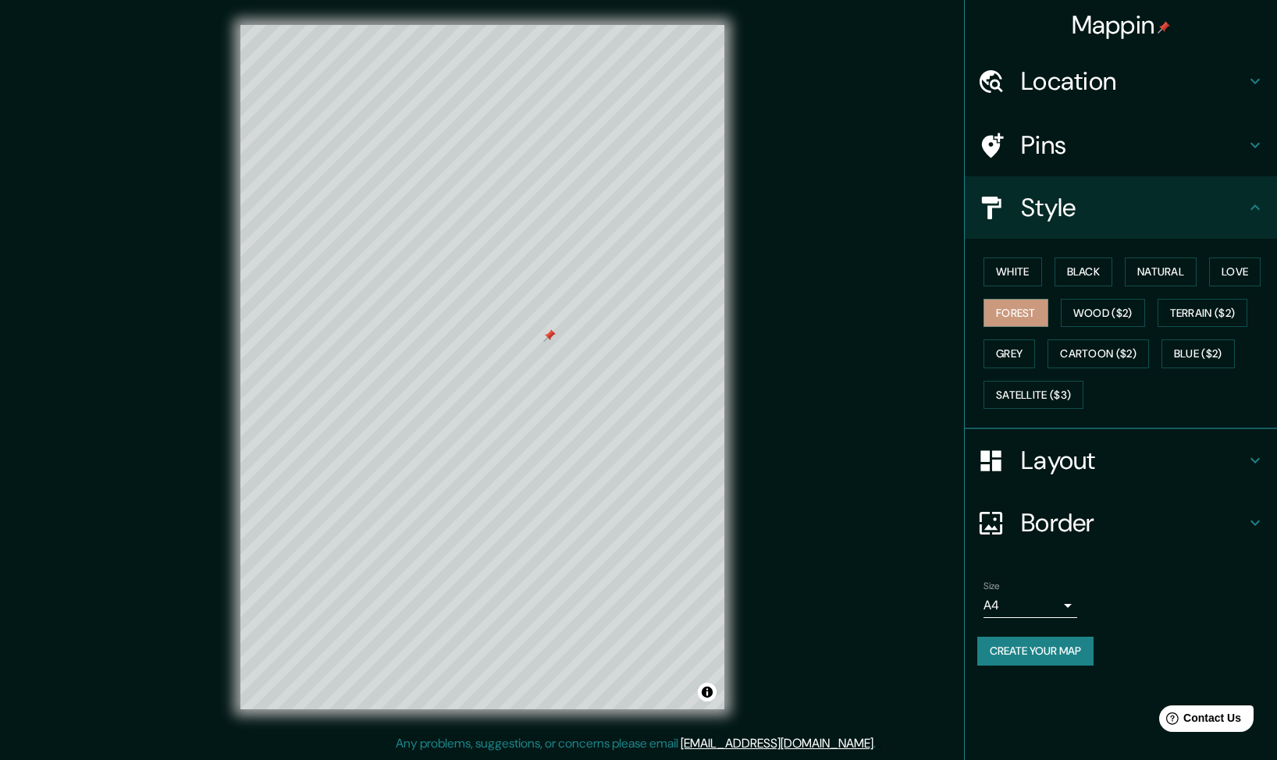
click at [1078, 448] on h4 "Layout" at bounding box center [1133, 460] width 225 height 31
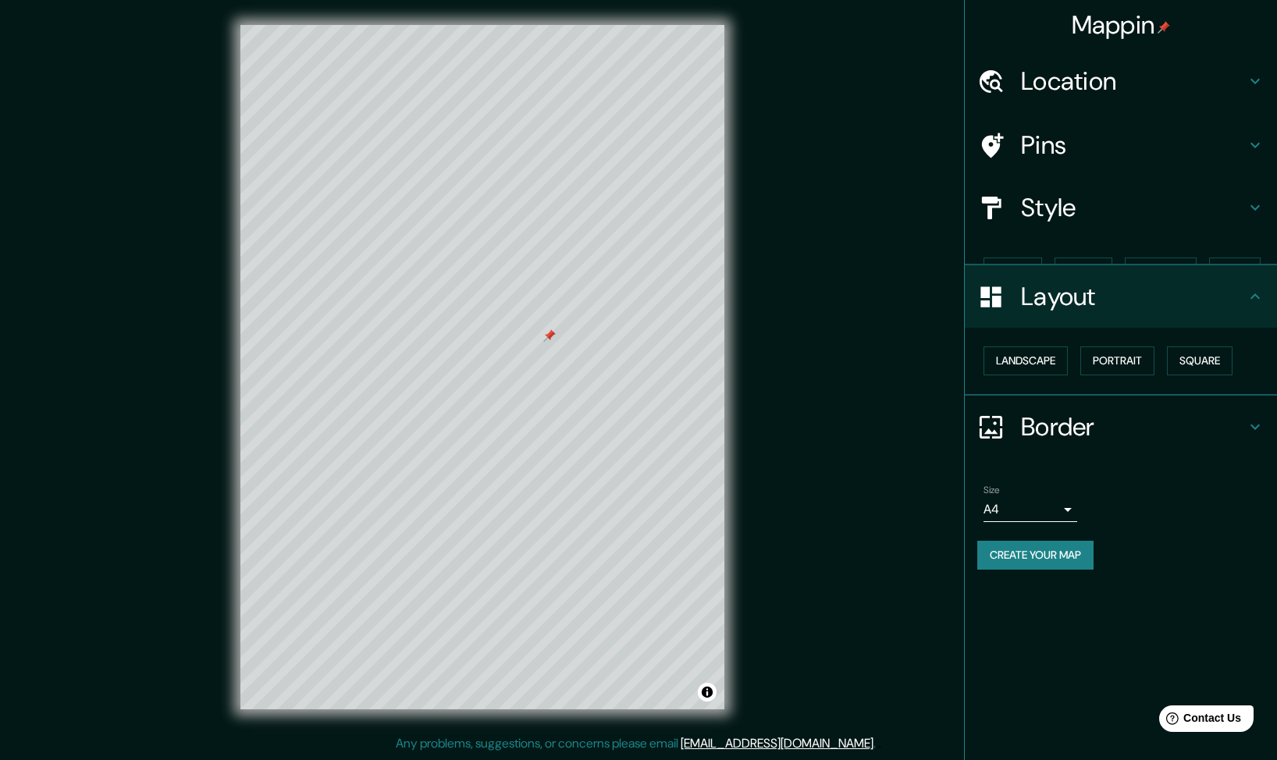
type input "298"
type input "50"
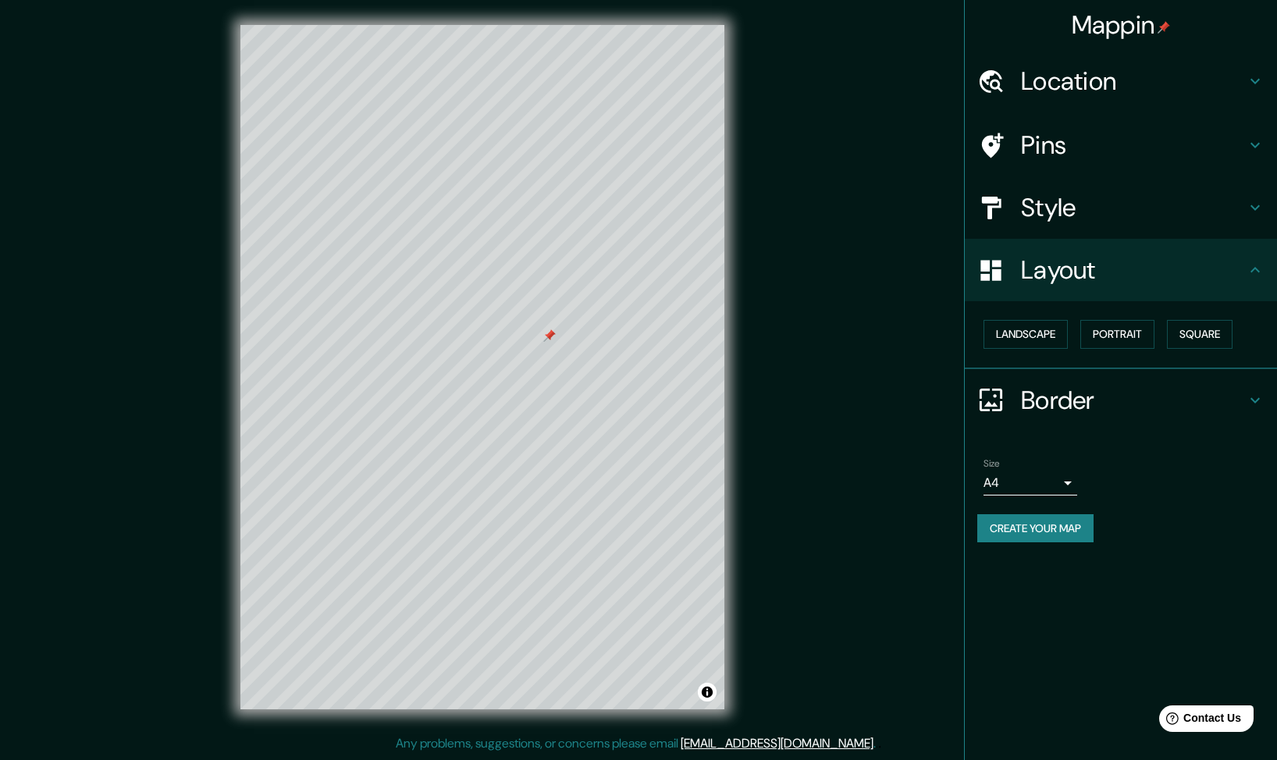
click at [1037, 403] on h4 "Border" at bounding box center [1133, 400] width 225 height 31
type input "298"
type input "50"
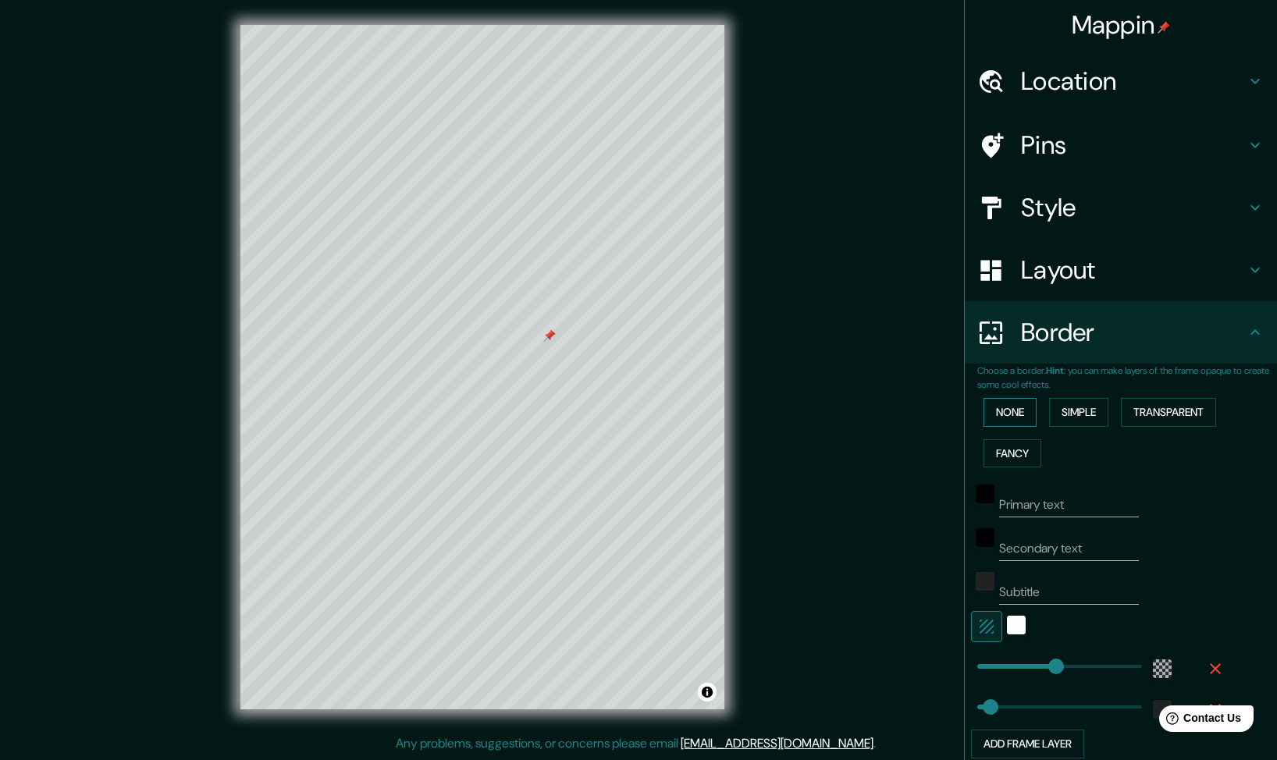
click at [1000, 414] on button "None" at bounding box center [1009, 412] width 53 height 29
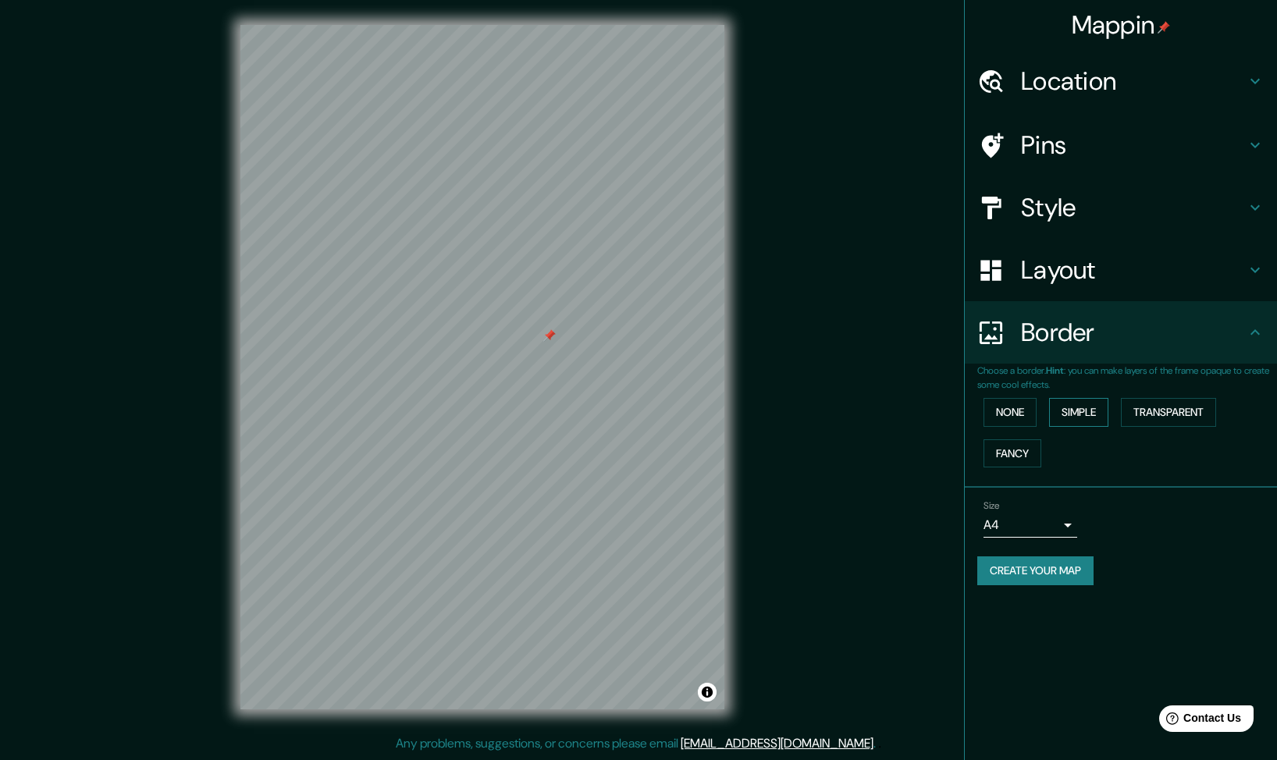
click at [1093, 403] on button "Simple" at bounding box center [1078, 412] width 59 height 29
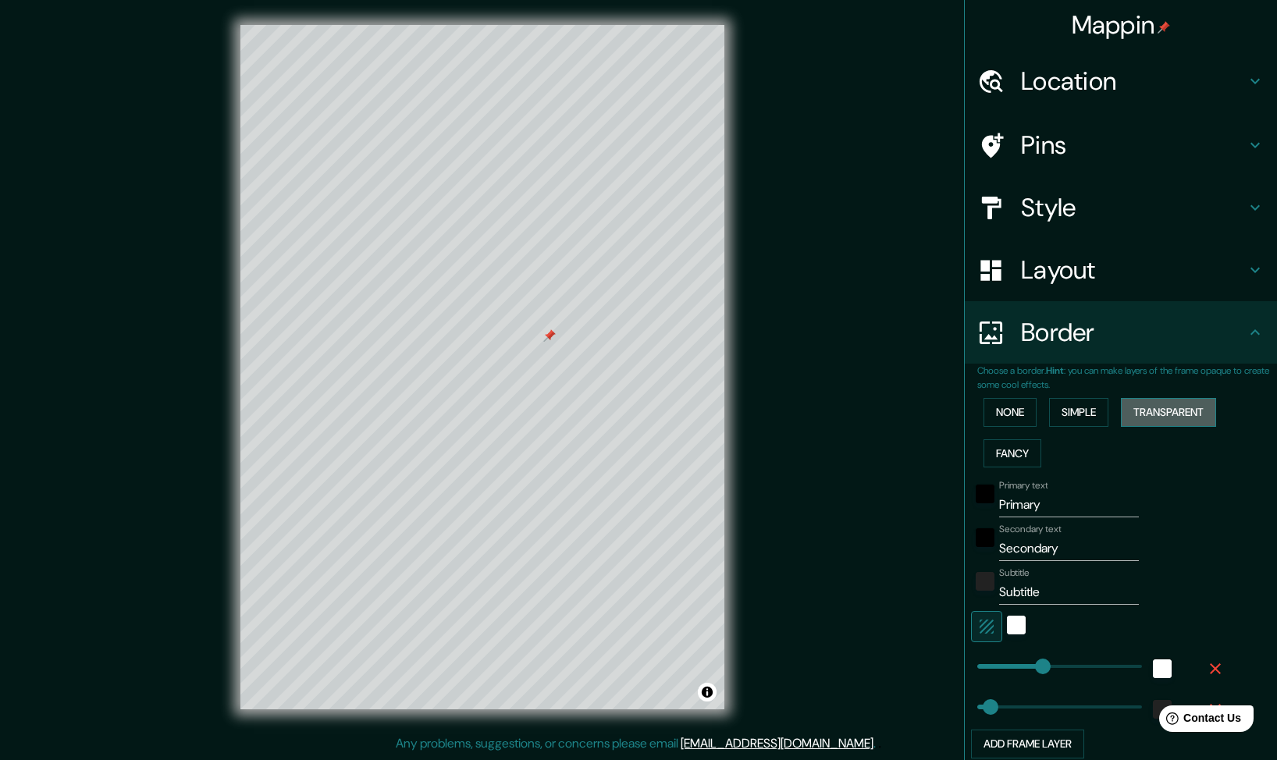
click at [1155, 408] on button "Transparent" at bounding box center [1168, 412] width 95 height 29
click at [1007, 626] on div "white" at bounding box center [1016, 625] width 19 height 19
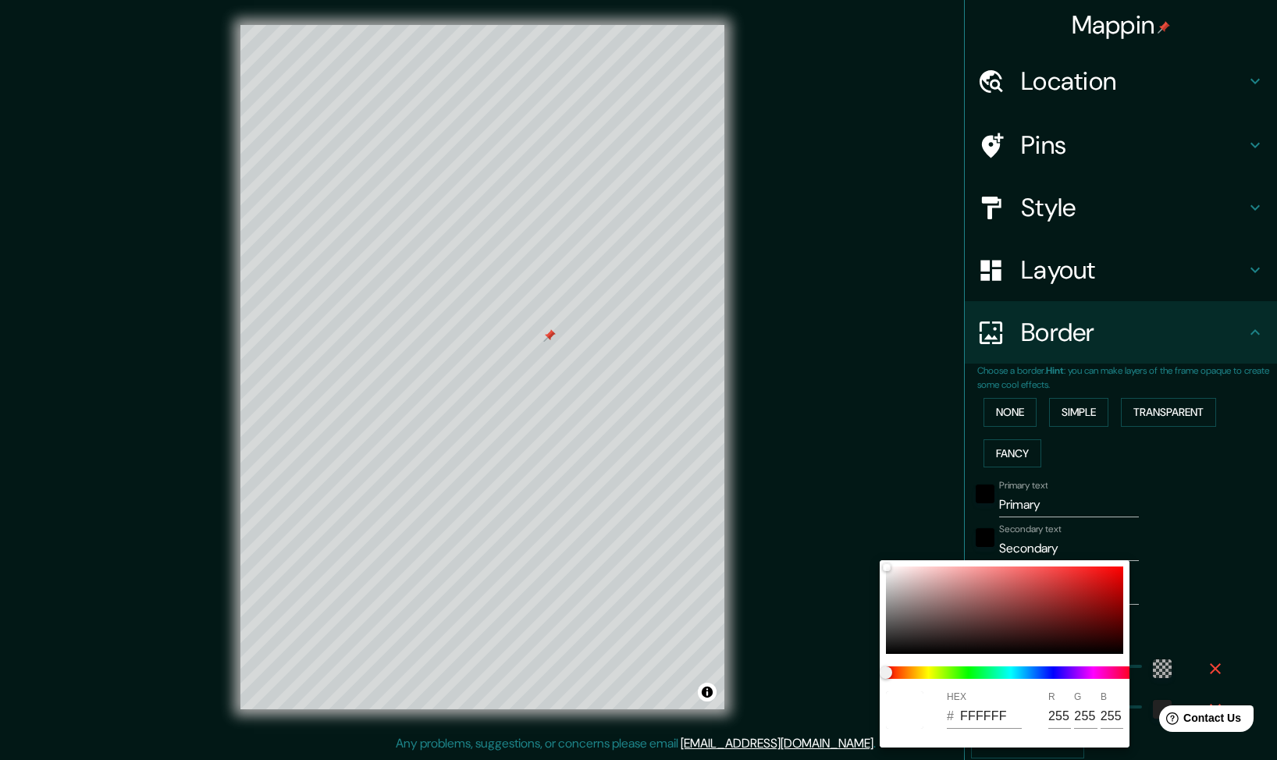
click at [1222, 617] on div at bounding box center [638, 380] width 1277 height 760
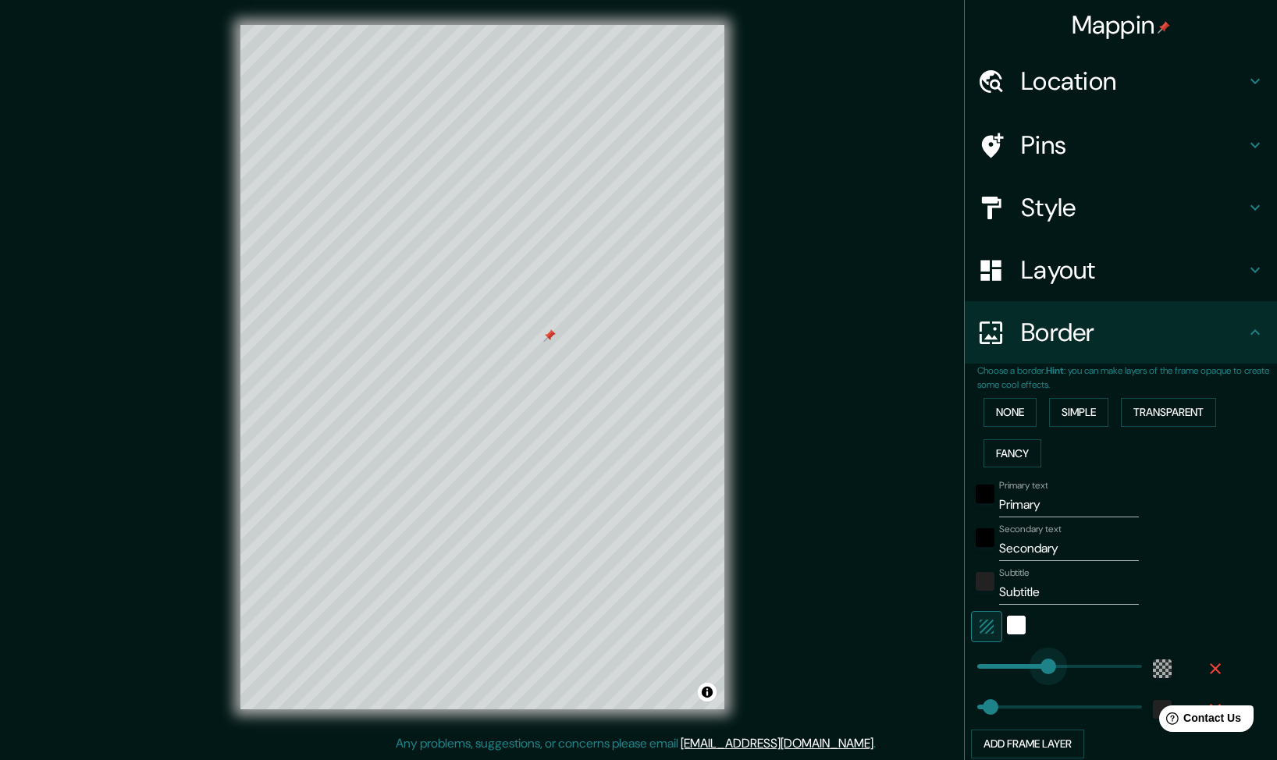
type input "0"
drag, startPoint x: 1036, startPoint y: 664, endPoint x: 929, endPoint y: 666, distance: 107.7
type input "0"
drag, startPoint x: 972, startPoint y: 708, endPoint x: 943, endPoint y: 714, distance: 30.3
click at [1155, 671] on div "color-55555544" at bounding box center [1162, 668] width 19 height 19
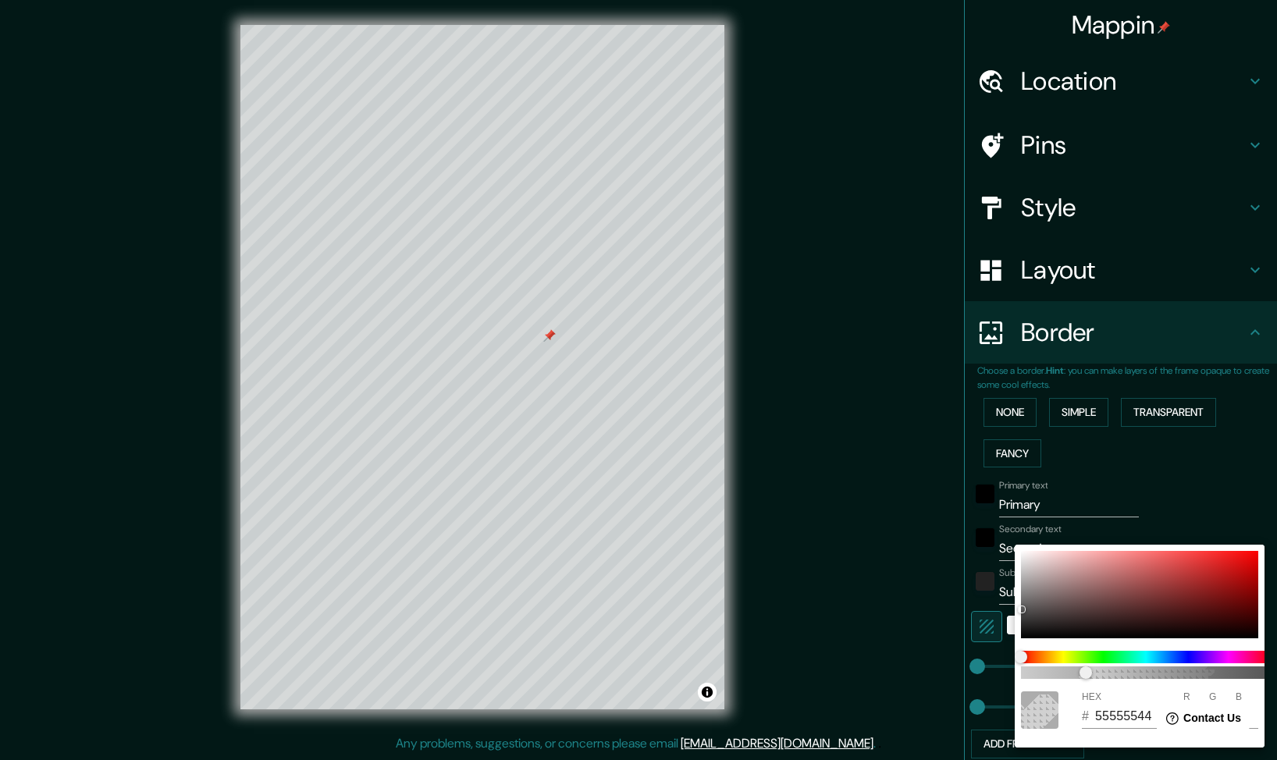
click at [1196, 499] on div at bounding box center [638, 380] width 1277 height 760
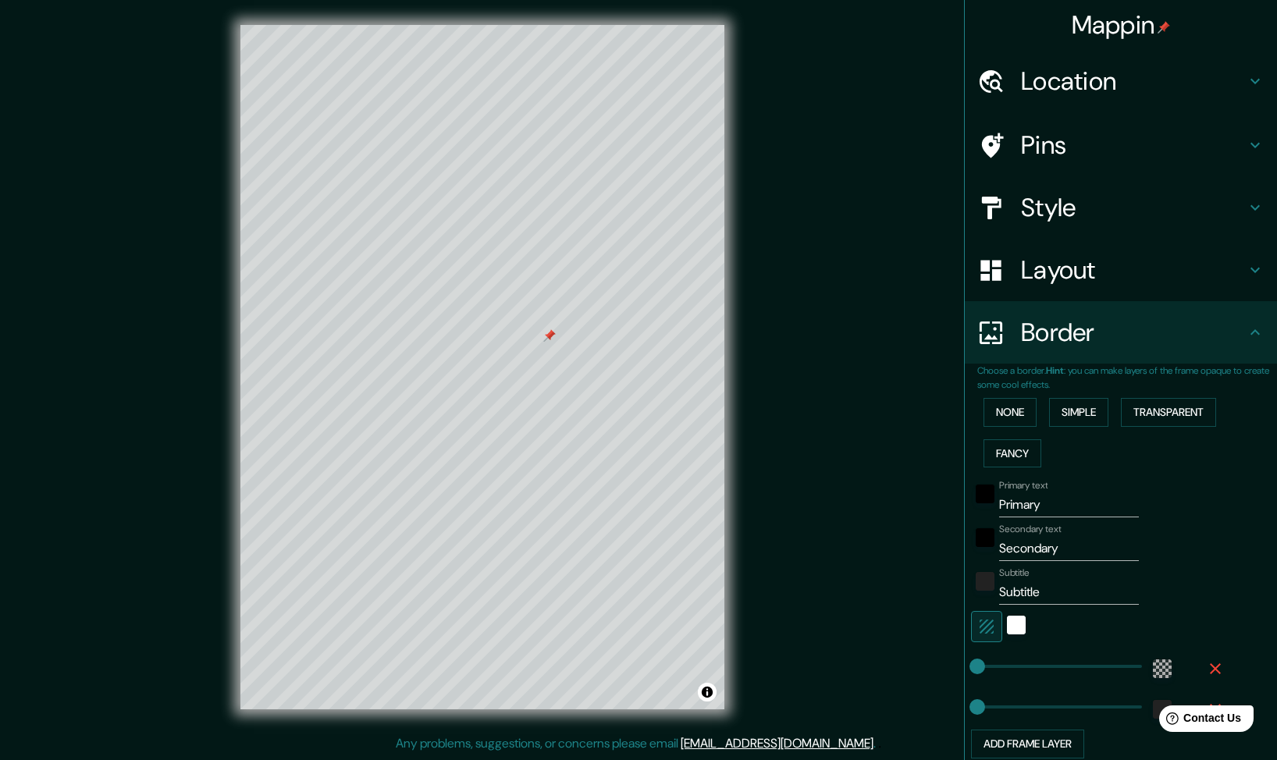
click at [1049, 508] on input "Primary" at bounding box center [1069, 504] width 140 height 25
click at [1057, 554] on input "Secondary" at bounding box center [1069, 548] width 140 height 25
click at [1032, 590] on input "Subtitle" at bounding box center [1069, 592] width 140 height 25
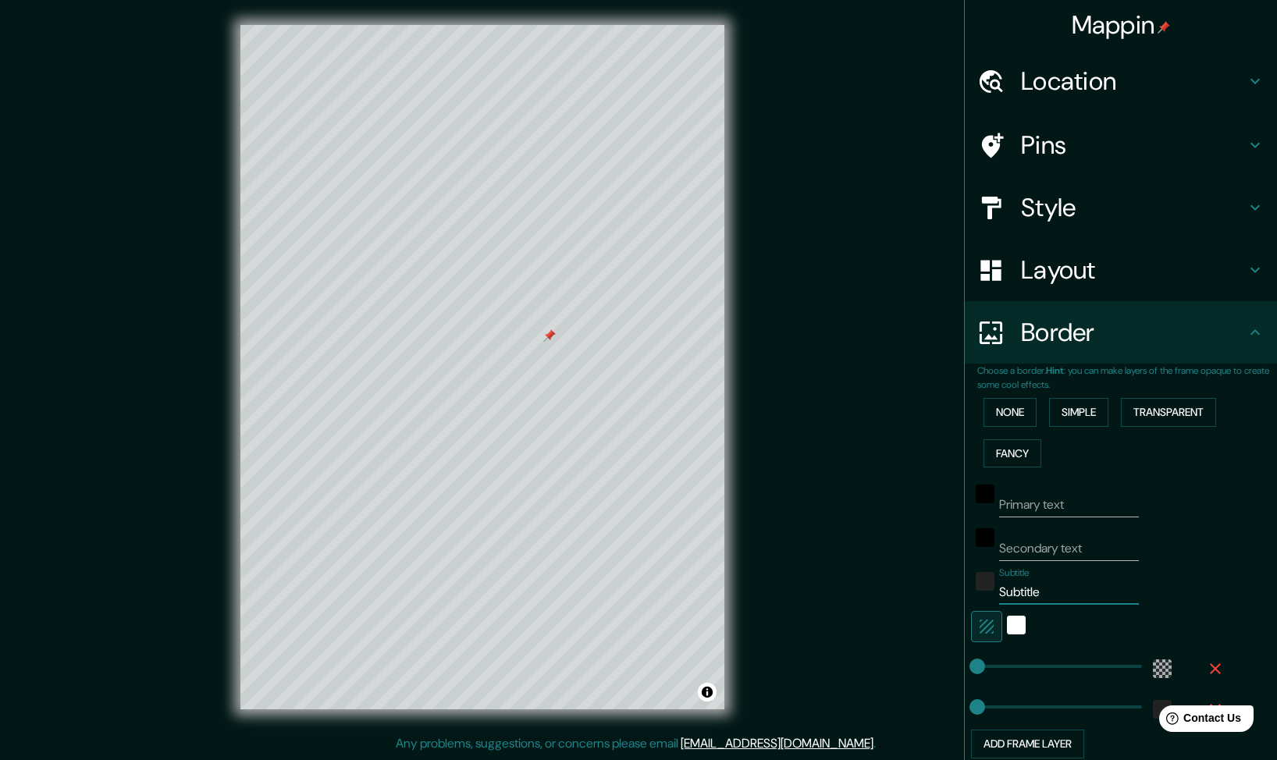
click at [1032, 590] on input "Subtitle" at bounding box center [1069, 592] width 140 height 25
click at [1205, 560] on div "Secondary text" at bounding box center [1099, 542] width 256 height 37
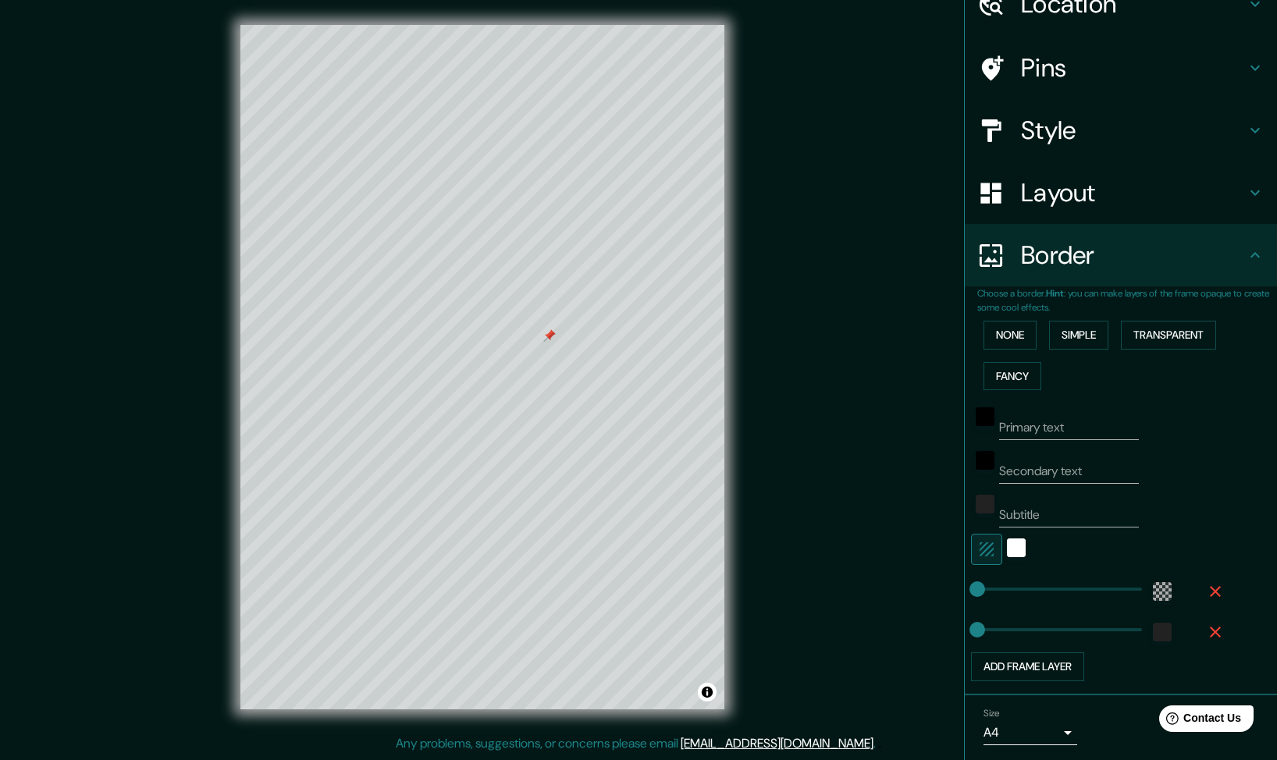
scroll to position [50, 0]
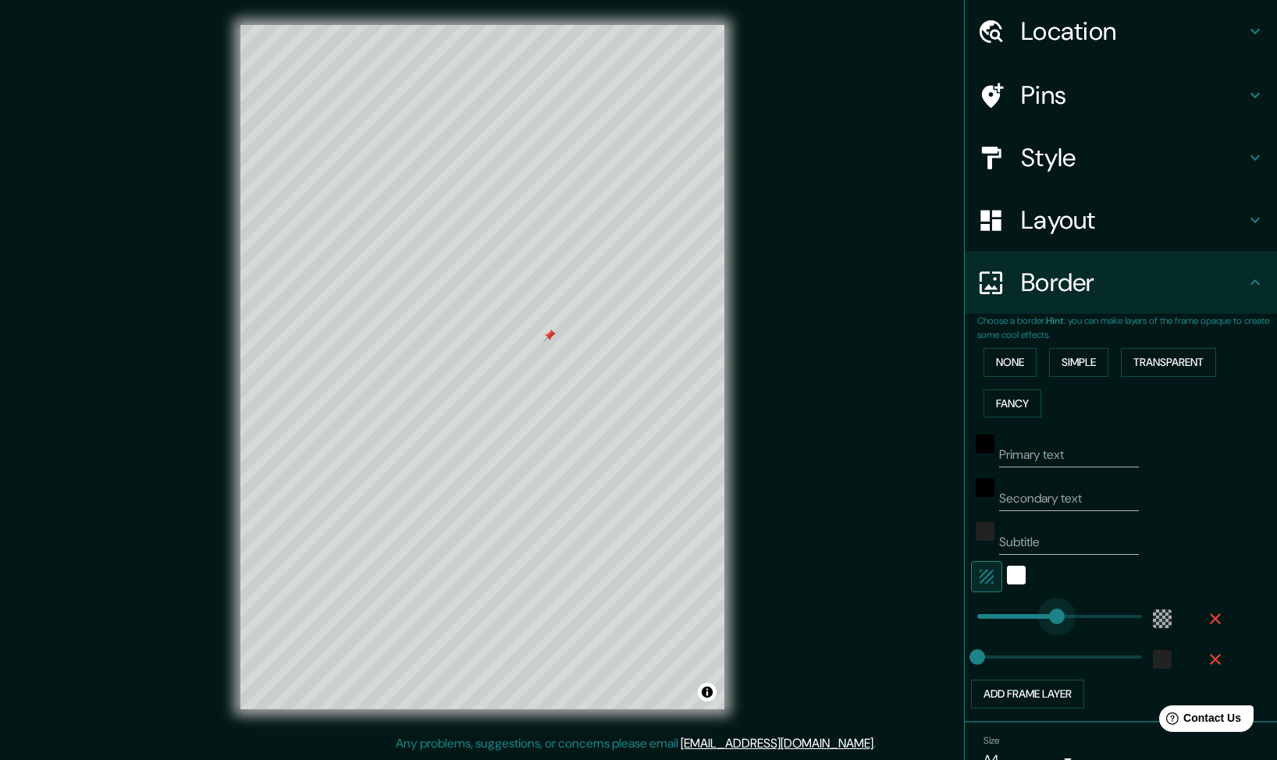
type input "318"
drag, startPoint x: 967, startPoint y: 622, endPoint x: 1050, endPoint y: 618, distance: 82.8
type input "0"
drag, startPoint x: 1050, startPoint y: 618, endPoint x: 898, endPoint y: 627, distance: 151.6
type input "285"
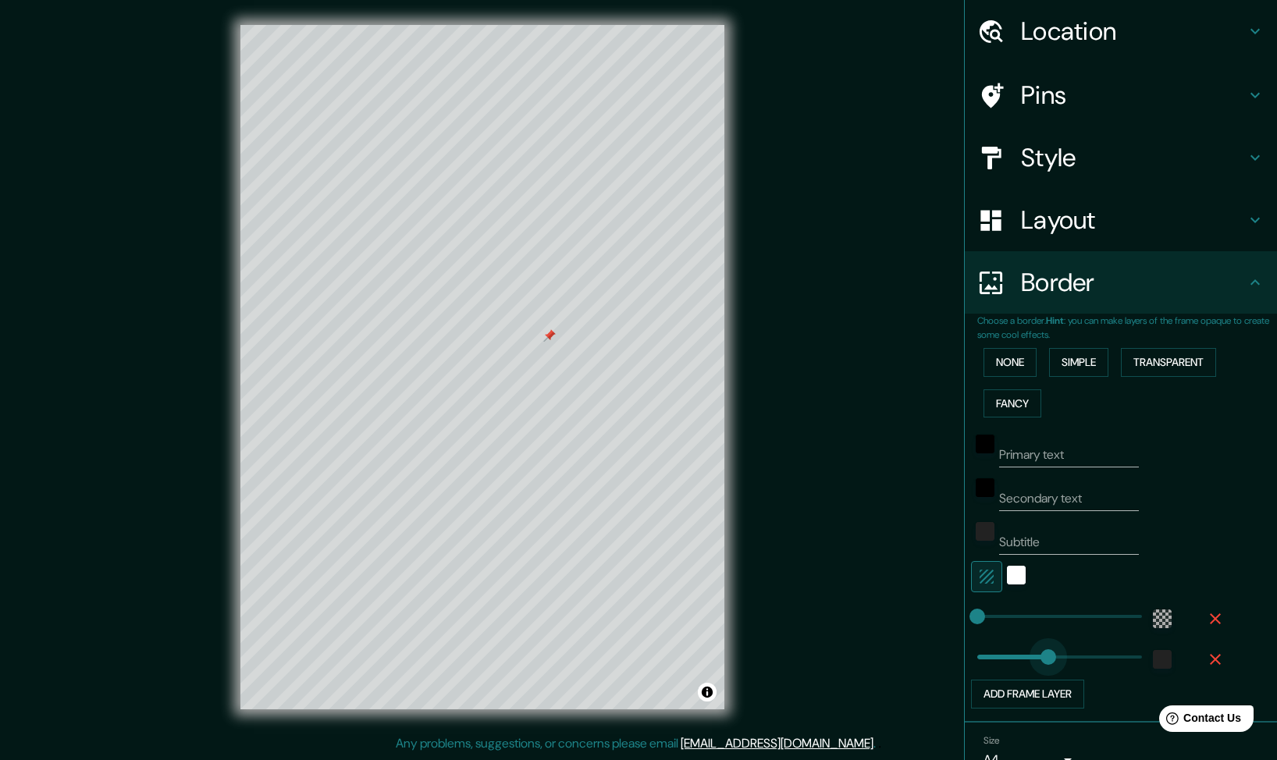
drag, startPoint x: 975, startPoint y: 653, endPoint x: 1041, endPoint y: 656, distance: 66.4
type input "0"
drag, startPoint x: 1042, startPoint y: 655, endPoint x: 865, endPoint y: 679, distance: 178.0
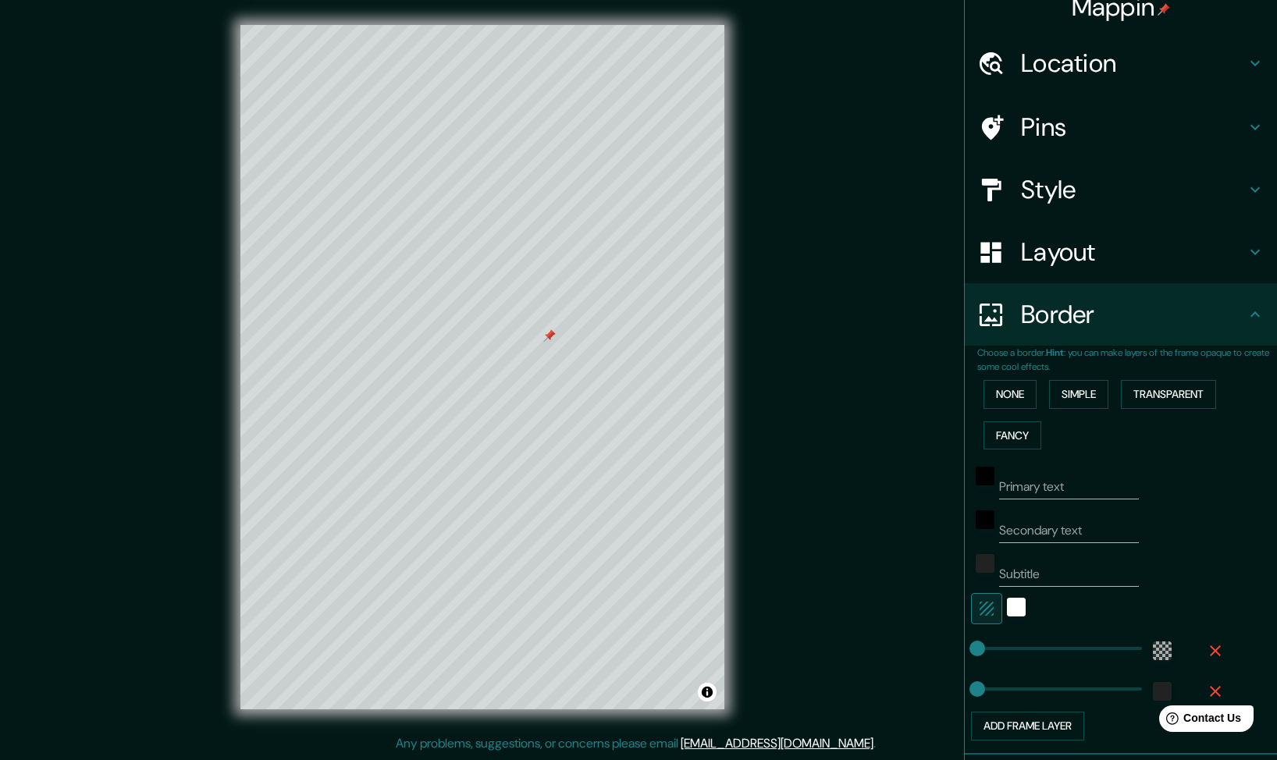
scroll to position [0, 0]
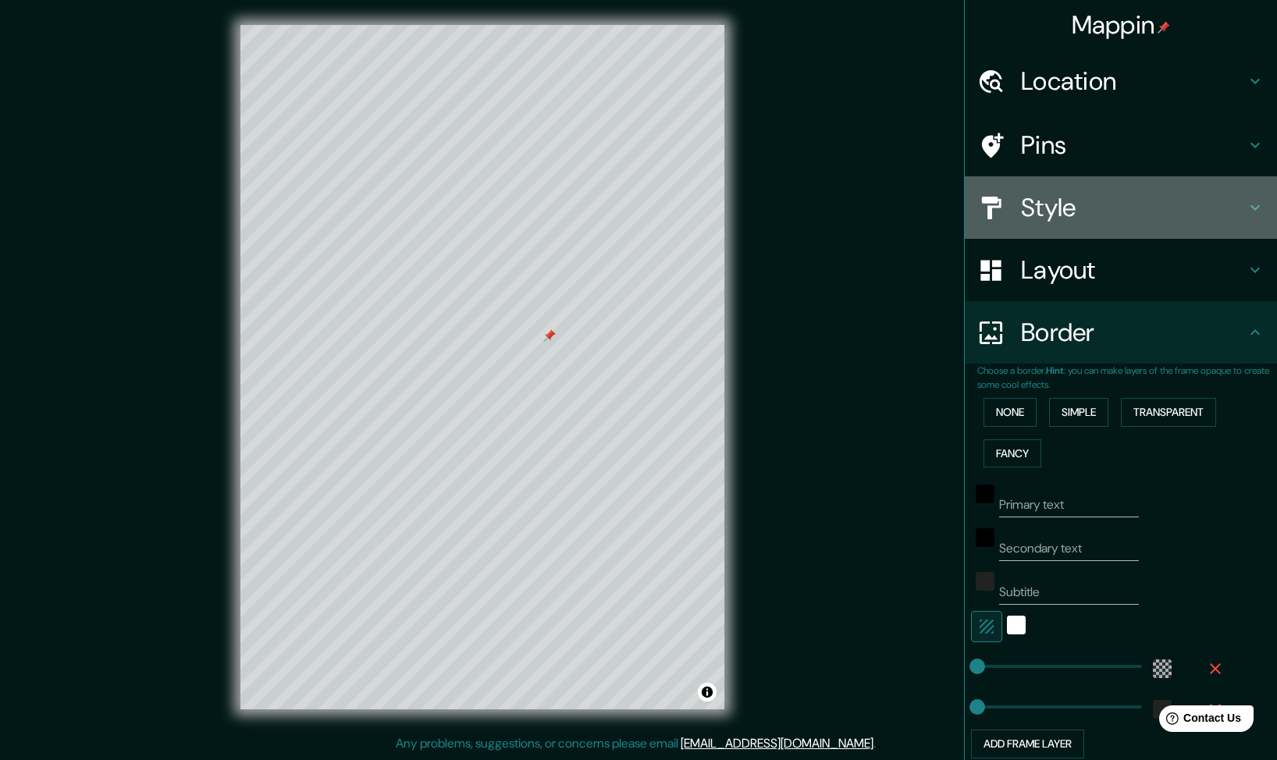
click at [1055, 207] on h4 "Style" at bounding box center [1133, 207] width 225 height 31
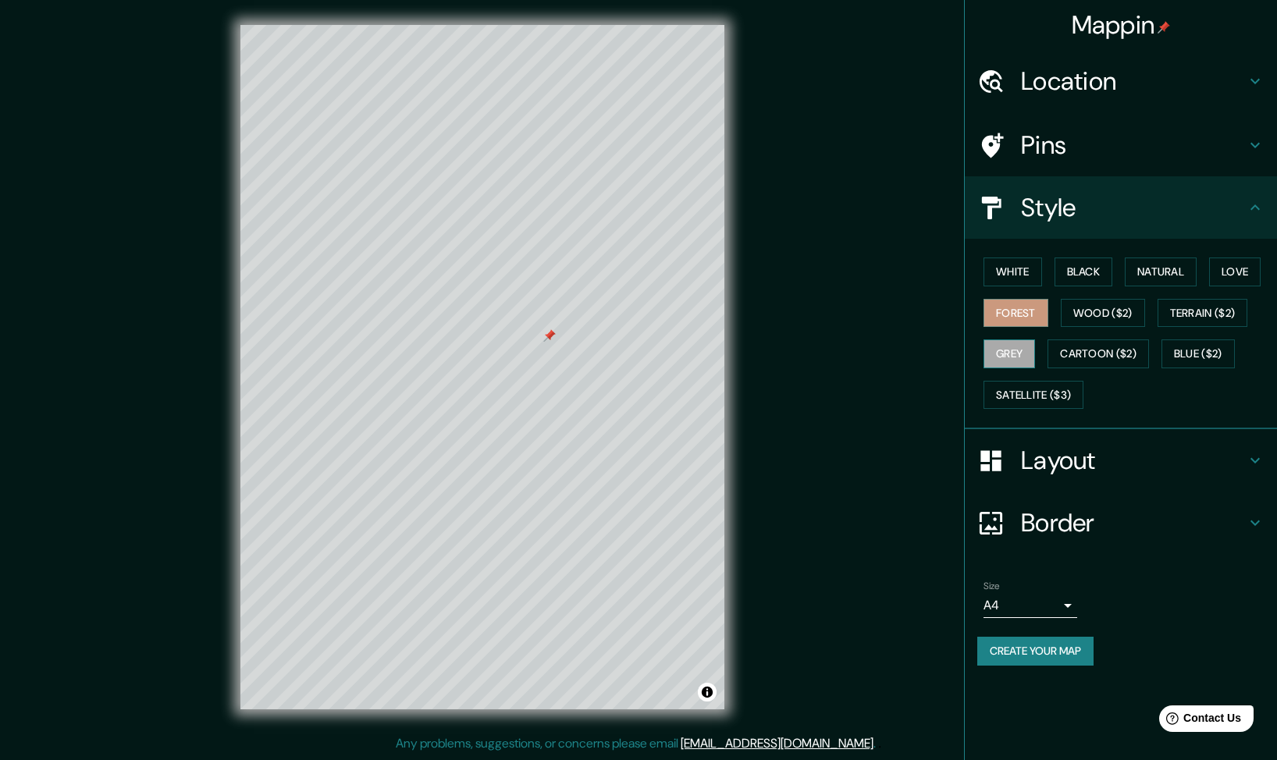
click at [1008, 356] on button "Grey" at bounding box center [1009, 353] width 52 height 29
click at [1097, 362] on button "Cartoon ($2)" at bounding box center [1097, 353] width 101 height 29
click at [1192, 354] on button "Blue ($2)" at bounding box center [1197, 353] width 73 height 29
click at [1022, 389] on button "Satellite ($3)" at bounding box center [1033, 395] width 100 height 29
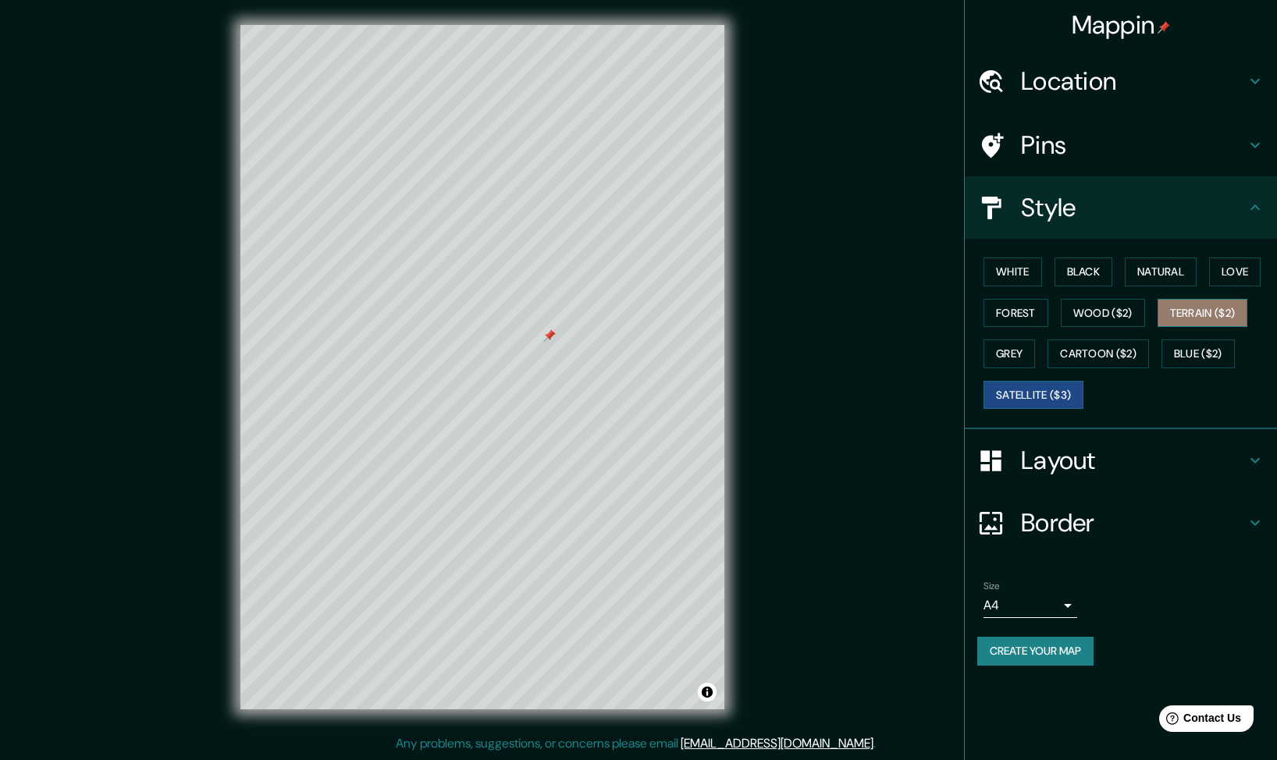
click at [1187, 312] on button "Terrain ($2)" at bounding box center [1202, 313] width 91 height 29
click at [1188, 346] on button "Blue ($2)" at bounding box center [1197, 353] width 73 height 29
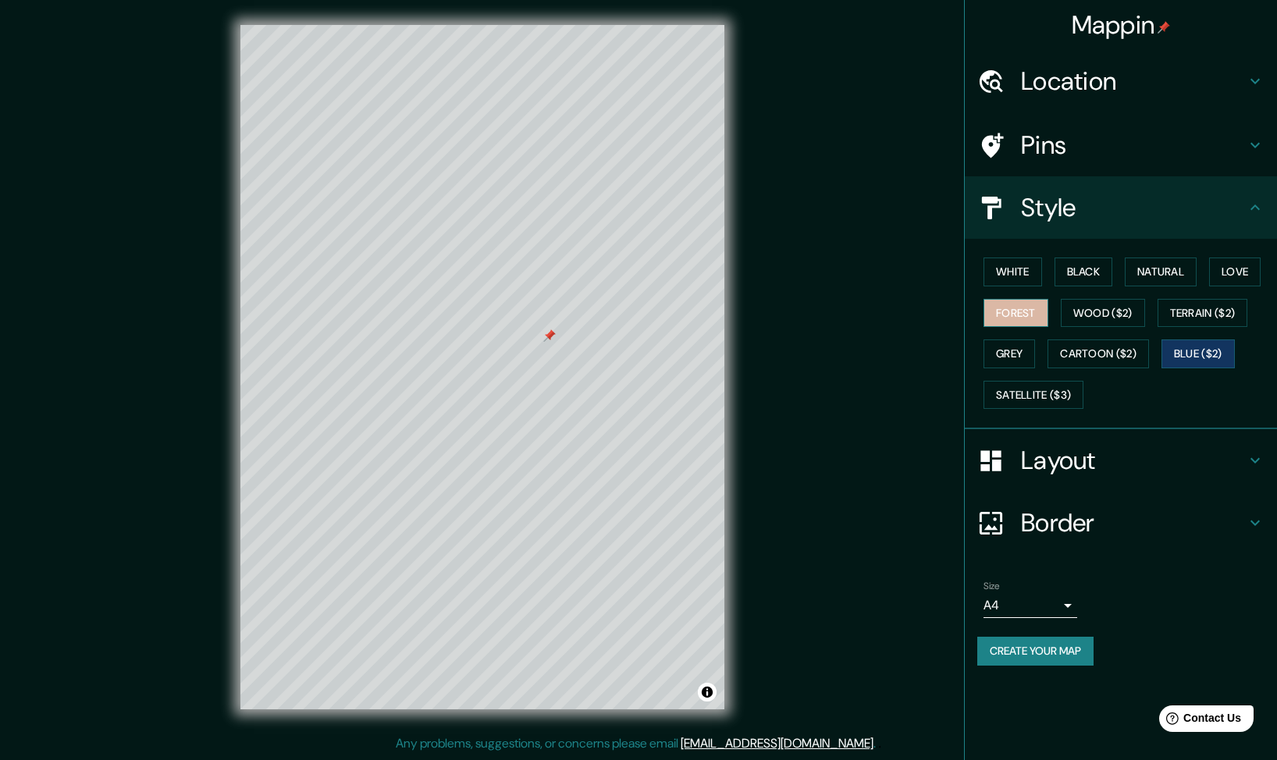
click at [1018, 304] on button "Forest" at bounding box center [1015, 313] width 65 height 29
click at [1007, 352] on button "Grey" at bounding box center [1009, 353] width 52 height 29
click at [1011, 271] on button "White" at bounding box center [1012, 272] width 59 height 29
click at [1094, 272] on button "Black" at bounding box center [1083, 272] width 59 height 29
click at [1150, 268] on button "Natural" at bounding box center [1161, 272] width 72 height 29
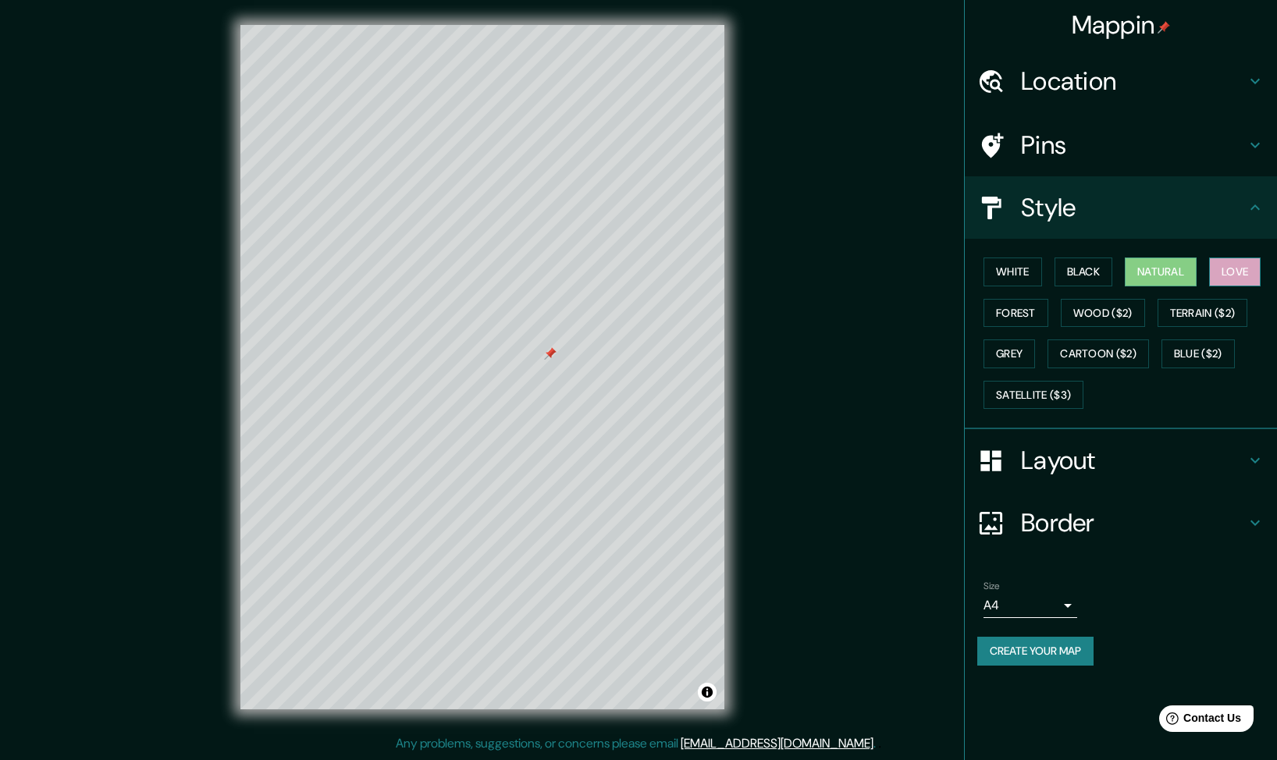
click at [1217, 266] on button "Love" at bounding box center [1235, 272] width 52 height 29
click at [1008, 314] on button "Forest" at bounding box center [1015, 313] width 65 height 29
click at [1247, 277] on button "Love" at bounding box center [1235, 272] width 52 height 29
click at [1139, 452] on h4 "Layout" at bounding box center [1133, 460] width 225 height 31
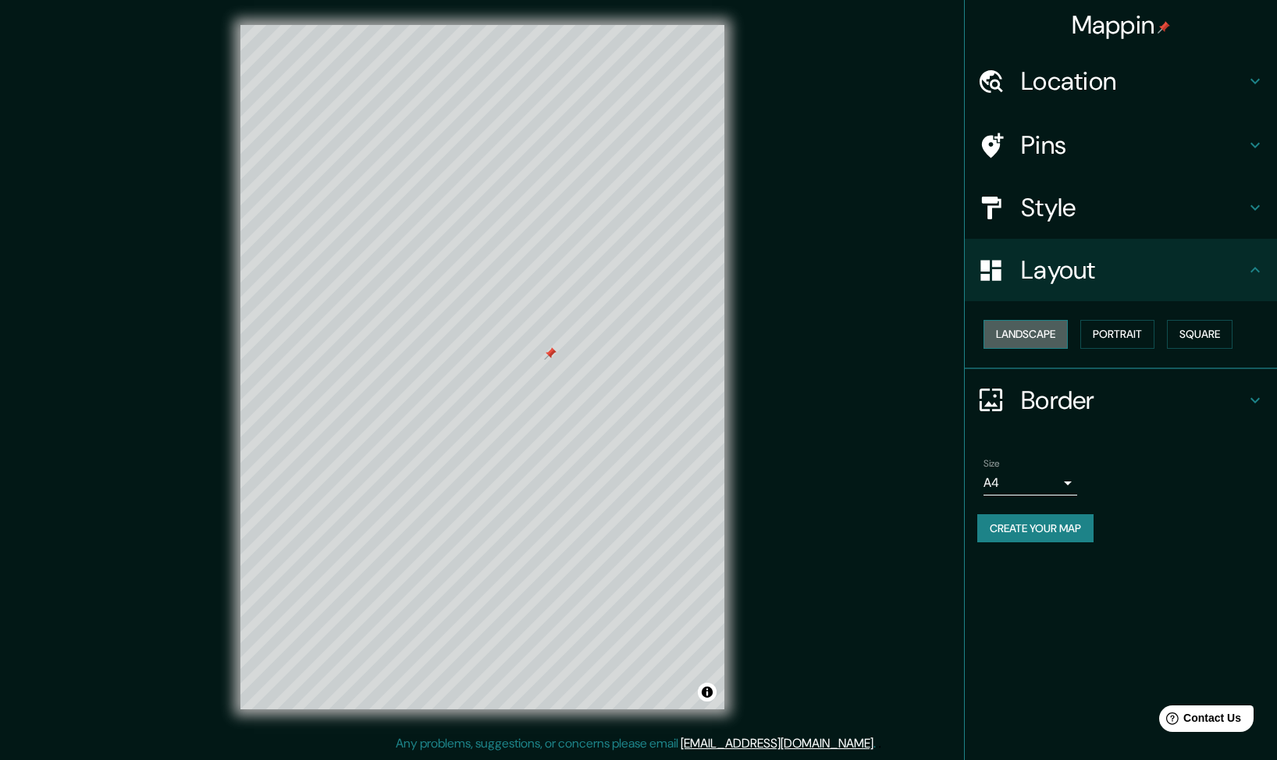
click at [1018, 339] on button "Landscape" at bounding box center [1025, 334] width 84 height 29
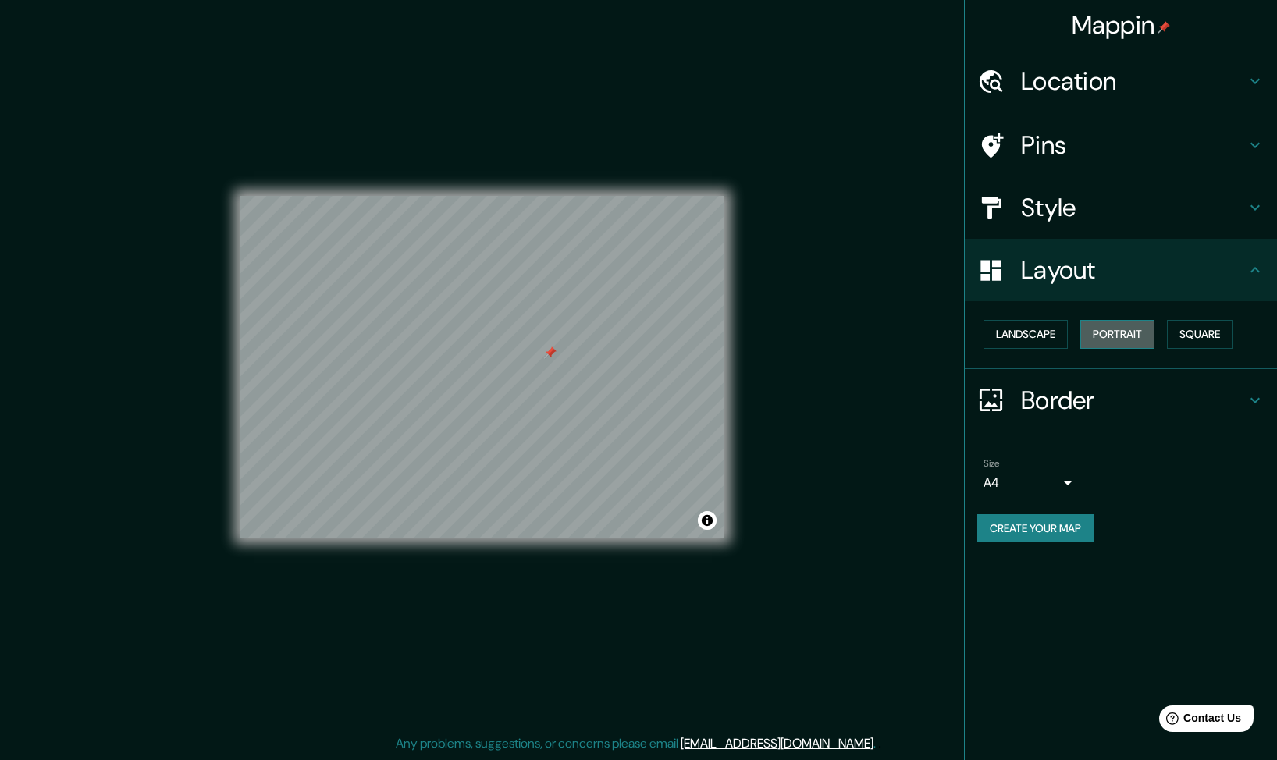
click at [1121, 334] on button "Portrait" at bounding box center [1117, 334] width 74 height 29
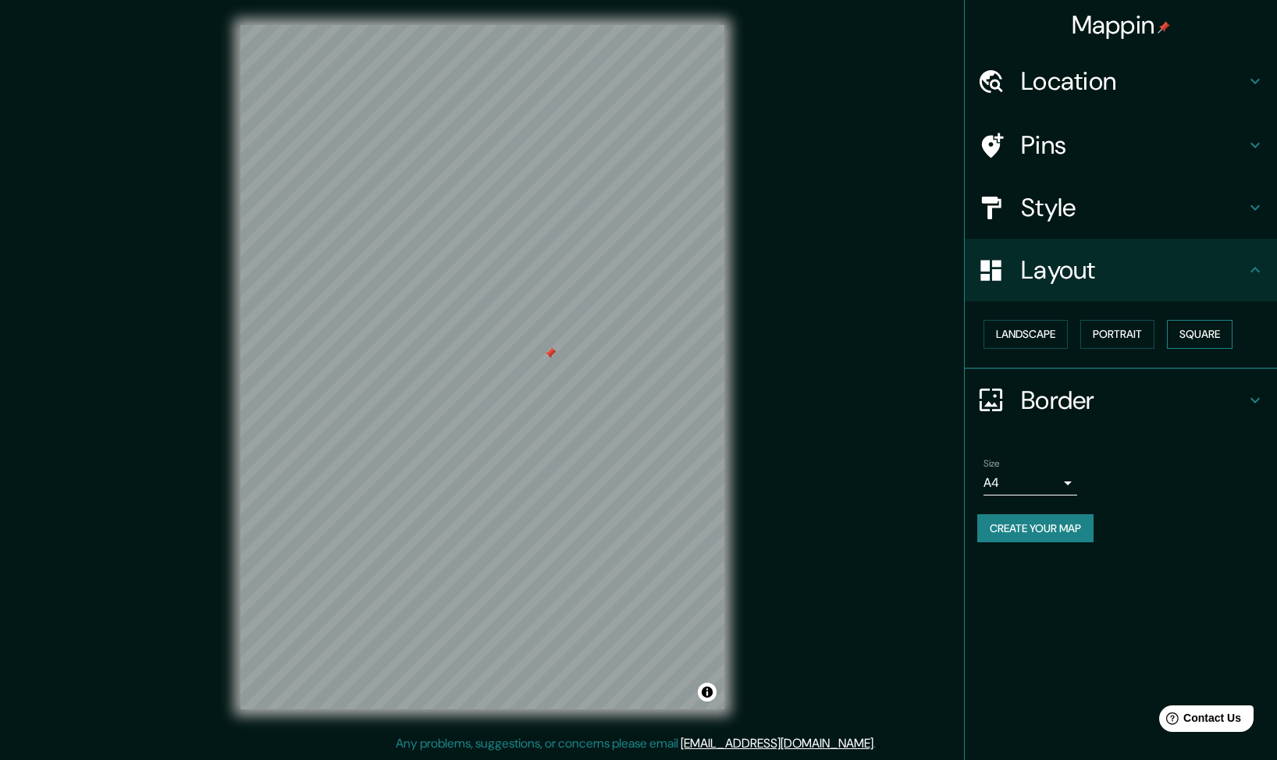
click at [1196, 334] on button "Square" at bounding box center [1200, 334] width 66 height 29
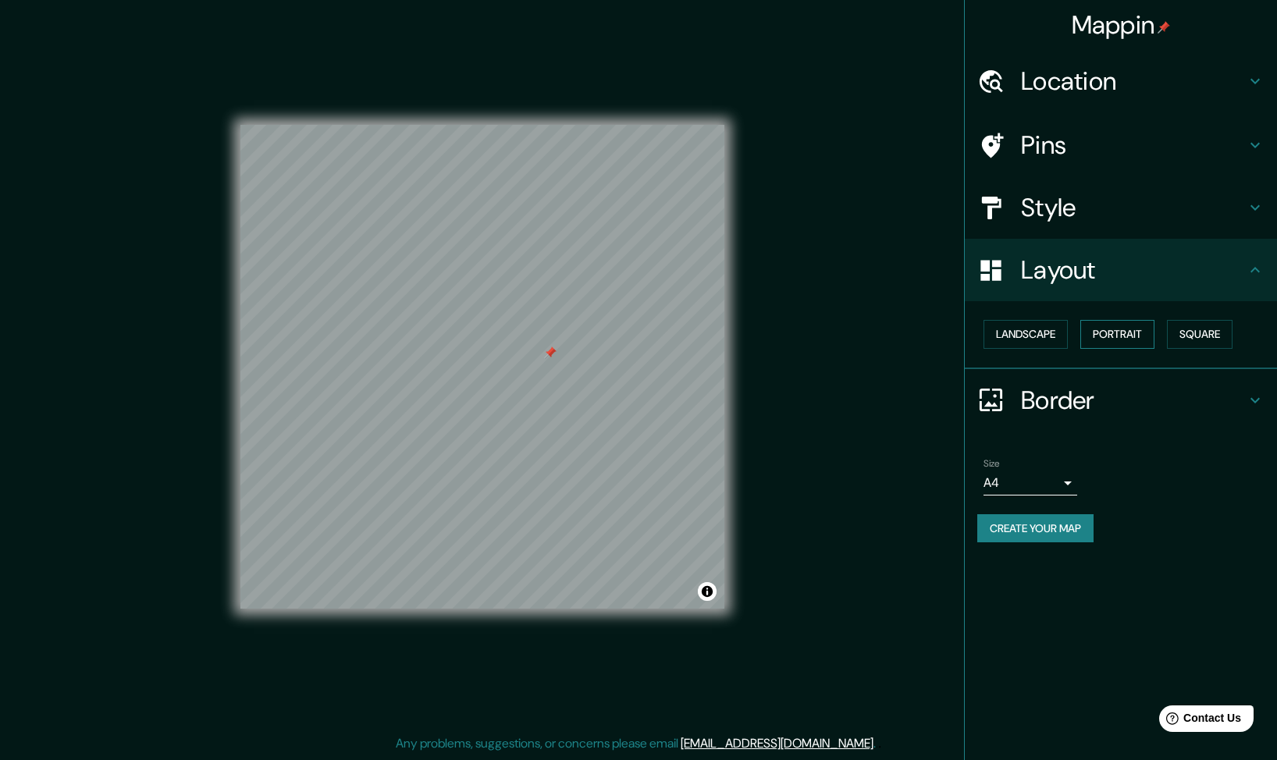
click at [1121, 333] on button "Portrait" at bounding box center [1117, 334] width 74 height 29
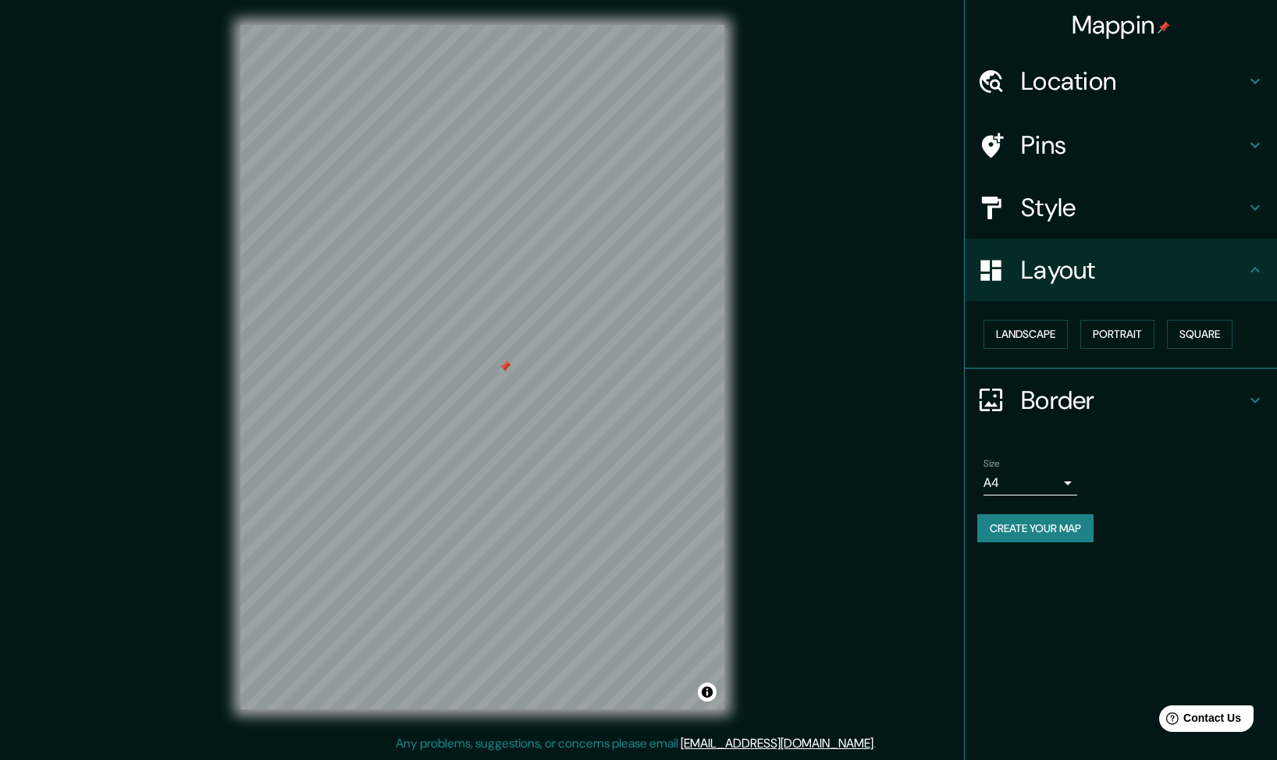
click at [1045, 478] on body "Mappin Location [GEOGRAPHIC_DATA], [GEOGRAPHIC_DATA] [GEOGRAPHIC_DATA], [GEOGRA…" at bounding box center [638, 380] width 1277 height 760
click at [1153, 476] on div at bounding box center [638, 380] width 1277 height 760
click at [1057, 528] on button "Create your map" at bounding box center [1035, 528] width 116 height 29
click at [1071, 482] on body "Mappin Location [GEOGRAPHIC_DATA], [GEOGRAPHIC_DATA] [GEOGRAPHIC_DATA], [GEOGRA…" at bounding box center [638, 380] width 1277 height 760
click at [1185, 494] on div at bounding box center [638, 380] width 1277 height 760
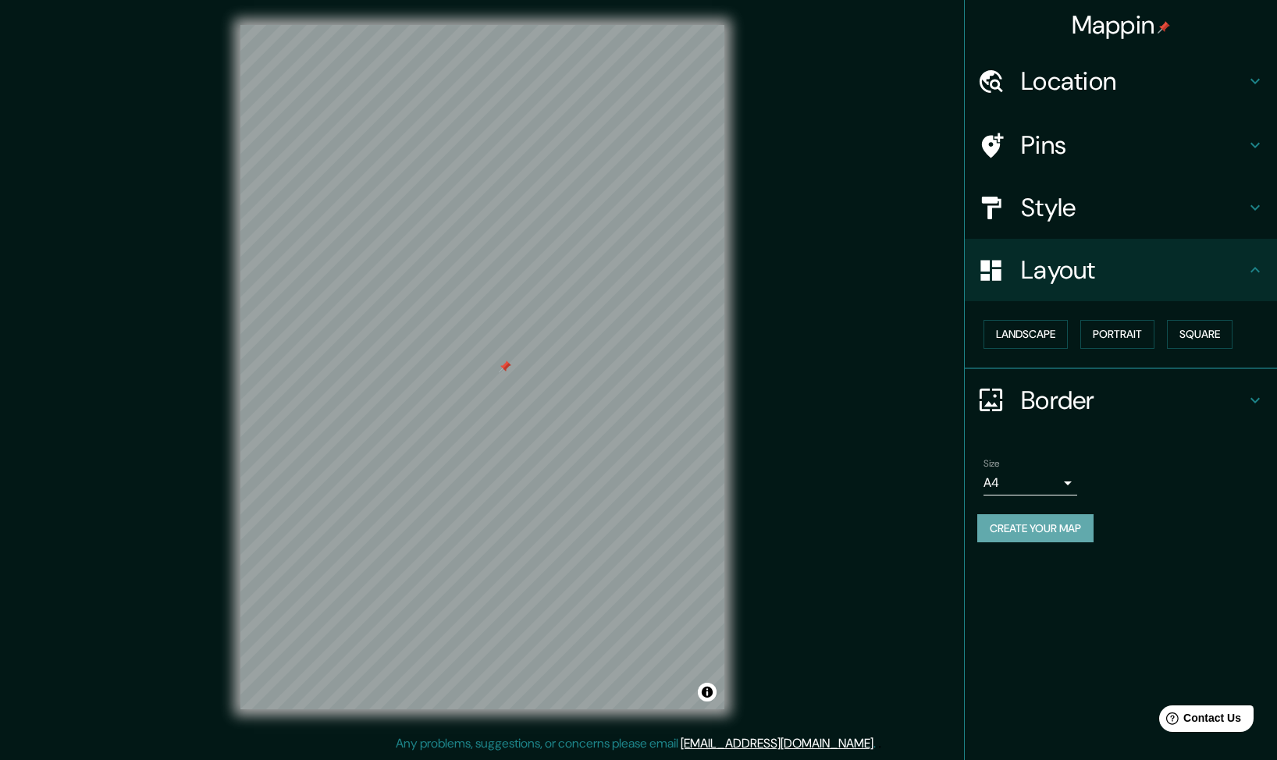
click at [1059, 520] on button "Create your map" at bounding box center [1035, 528] width 116 height 29
click at [1002, 524] on button "Create your map" at bounding box center [1035, 528] width 116 height 29
click at [1040, 522] on button "Create your map" at bounding box center [1035, 528] width 116 height 29
